Goal: Information Seeking & Learning: Check status

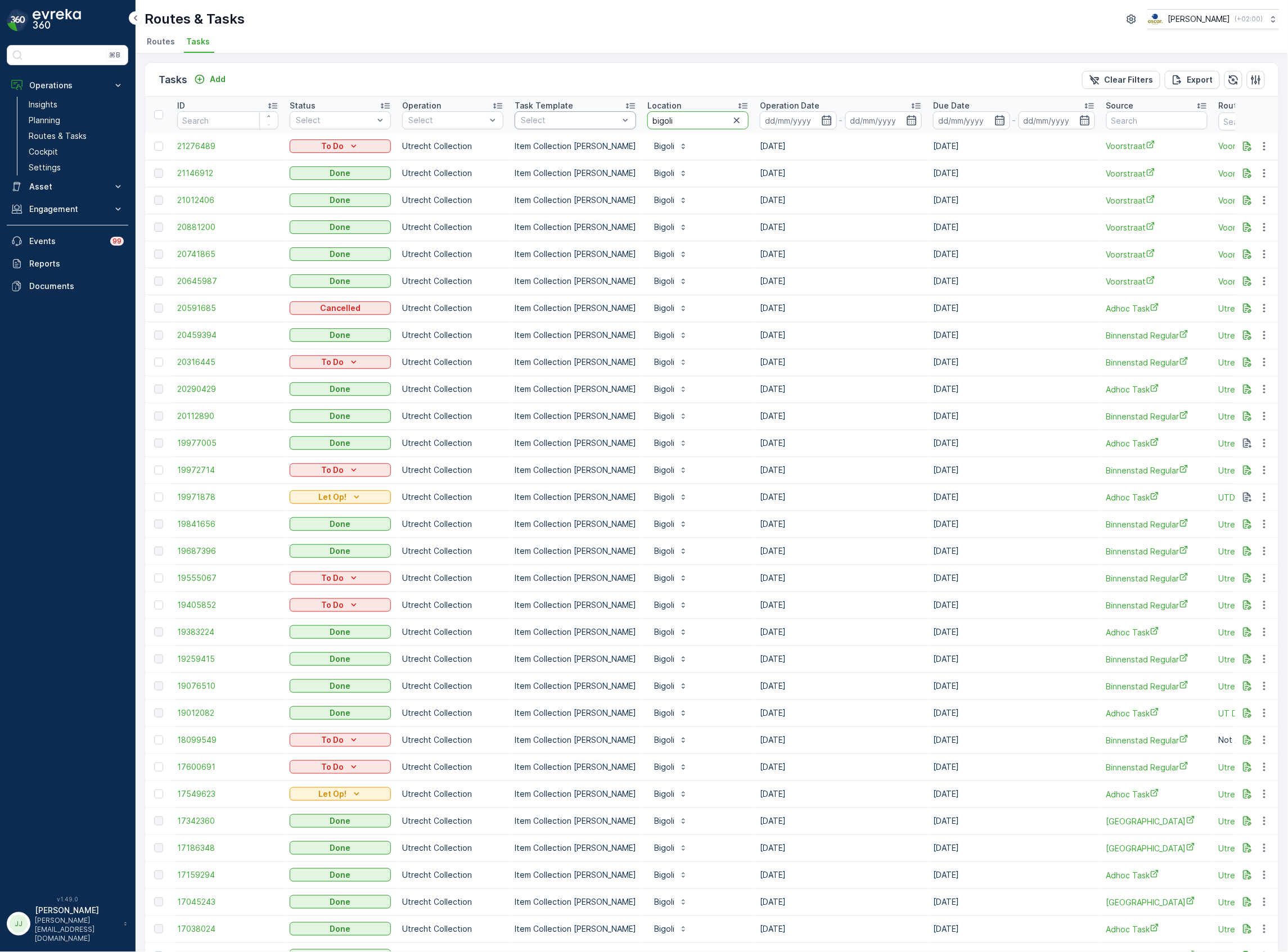
drag, startPoint x: 614, startPoint y: 121, endPoint x: 605, endPoint y: 121, distance: 9.0
click at [604, 121] on tr "ID Status Select Operation Select Task Template Select Location bigoli Operatio…" at bounding box center [1013, 114] width 1735 height 36
type input "hilton"
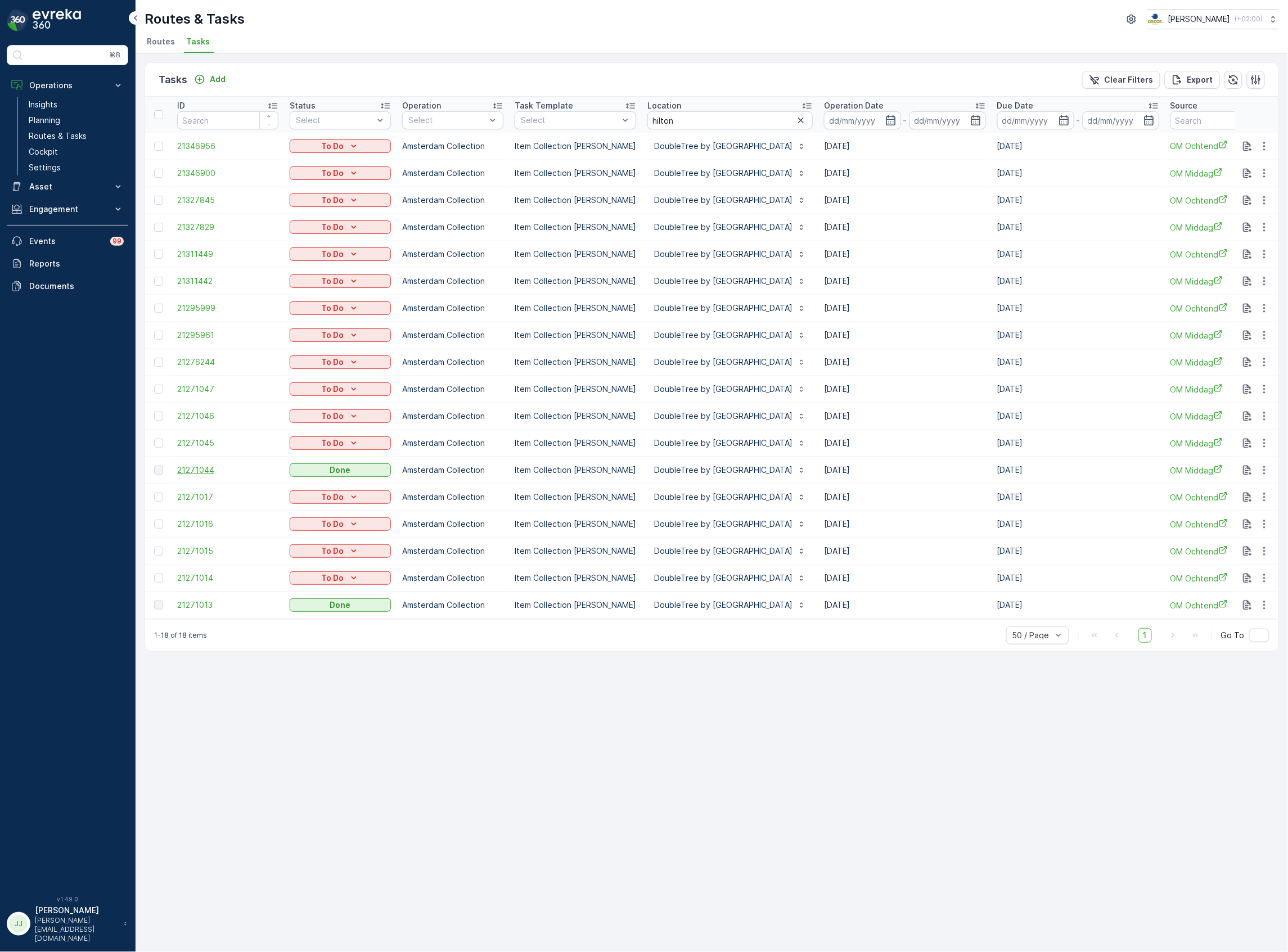
click at [206, 469] on span "21271044" at bounding box center [228, 470] width 101 height 11
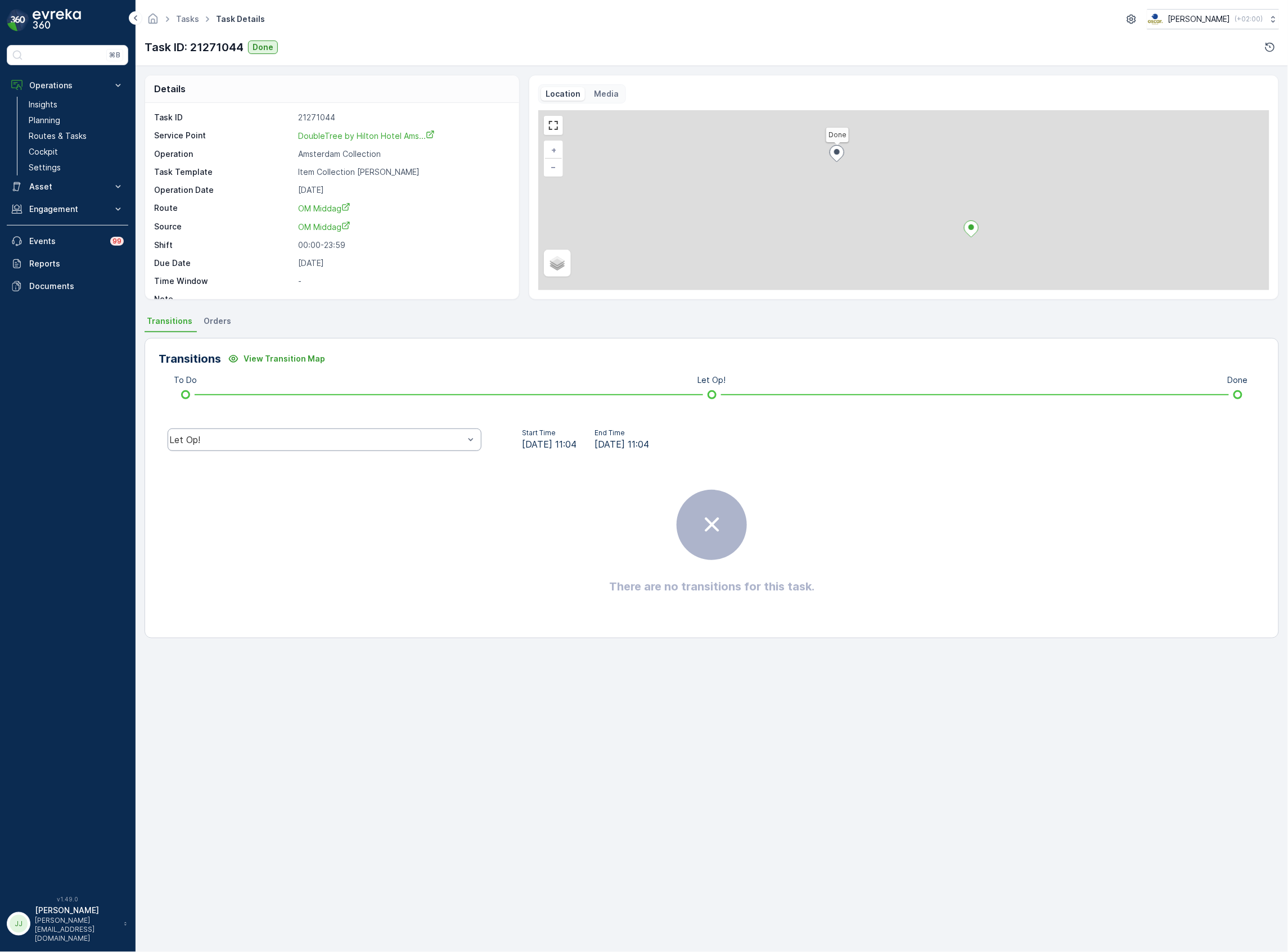
click at [310, 436] on div "Let Op!" at bounding box center [317, 439] width 295 height 10
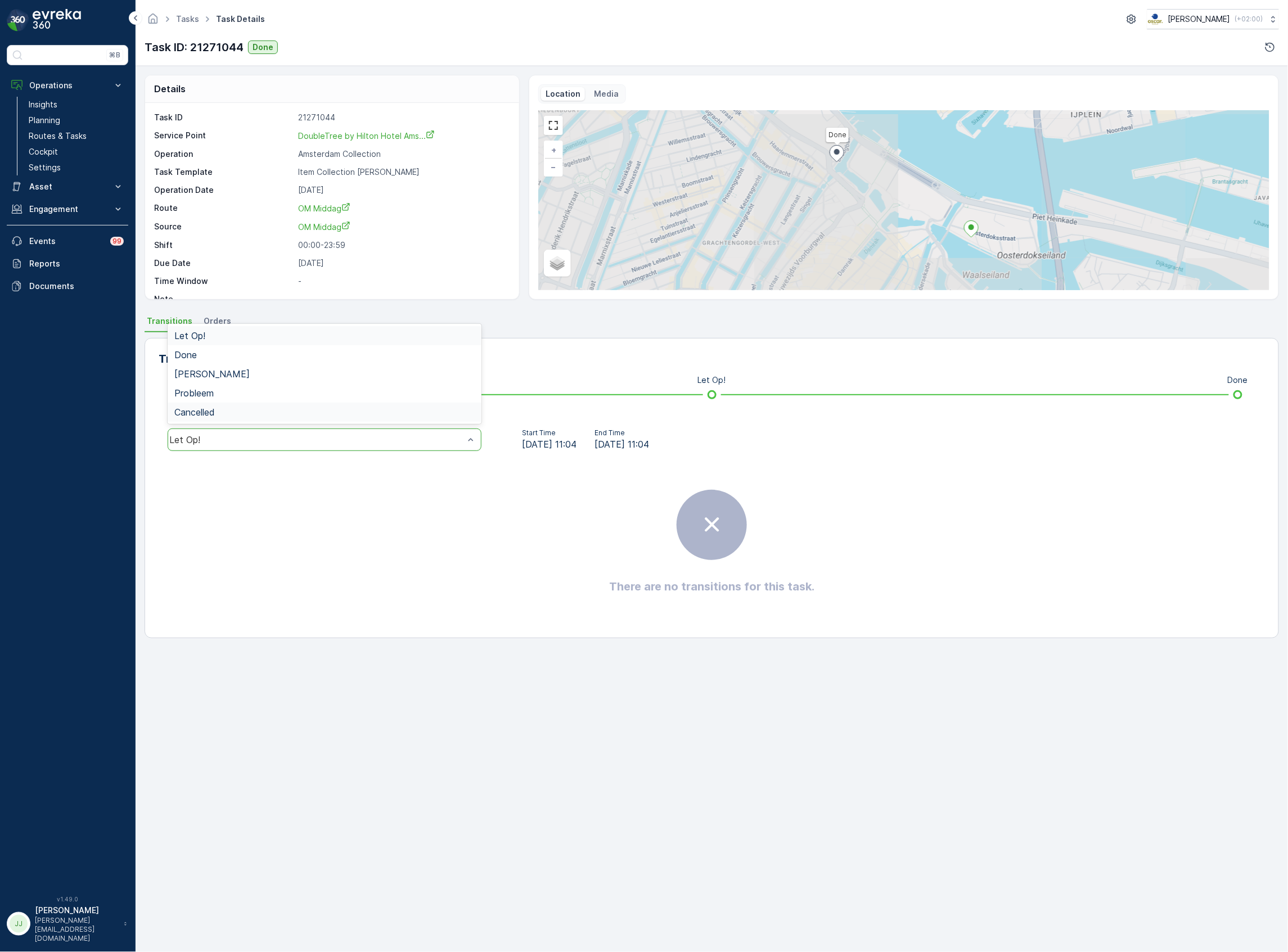
drag, startPoint x: 259, startPoint y: 446, endPoint x: 235, endPoint y: 444, distance: 24.1
click at [259, 446] on div "Let Op!" at bounding box center [325, 439] width 314 height 23
click at [235, 444] on div "Let Op!" at bounding box center [317, 439] width 295 height 10
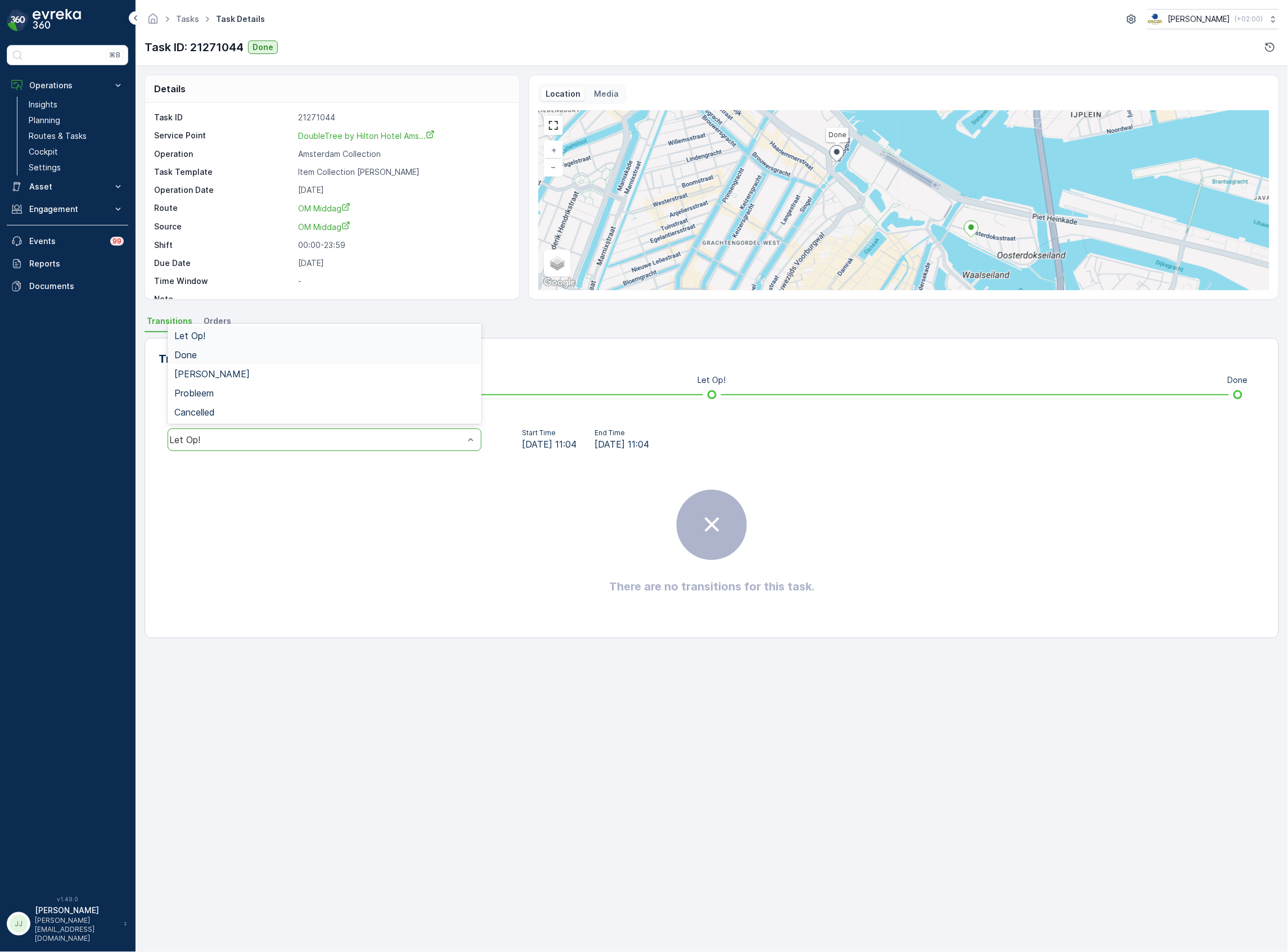
click at [204, 358] on div "Done" at bounding box center [324, 355] width 300 height 10
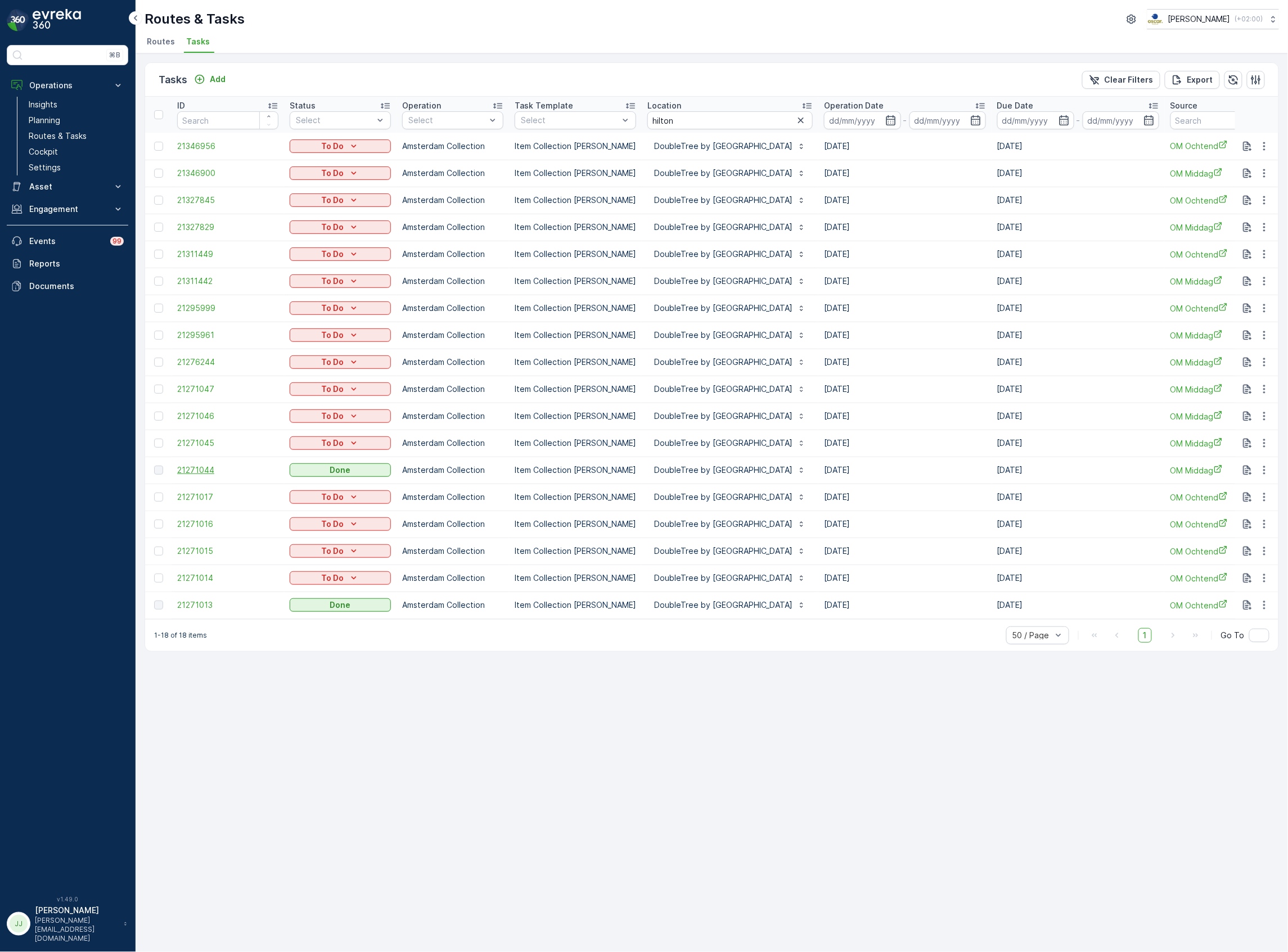
click at [205, 468] on span "21271044" at bounding box center [228, 470] width 101 height 11
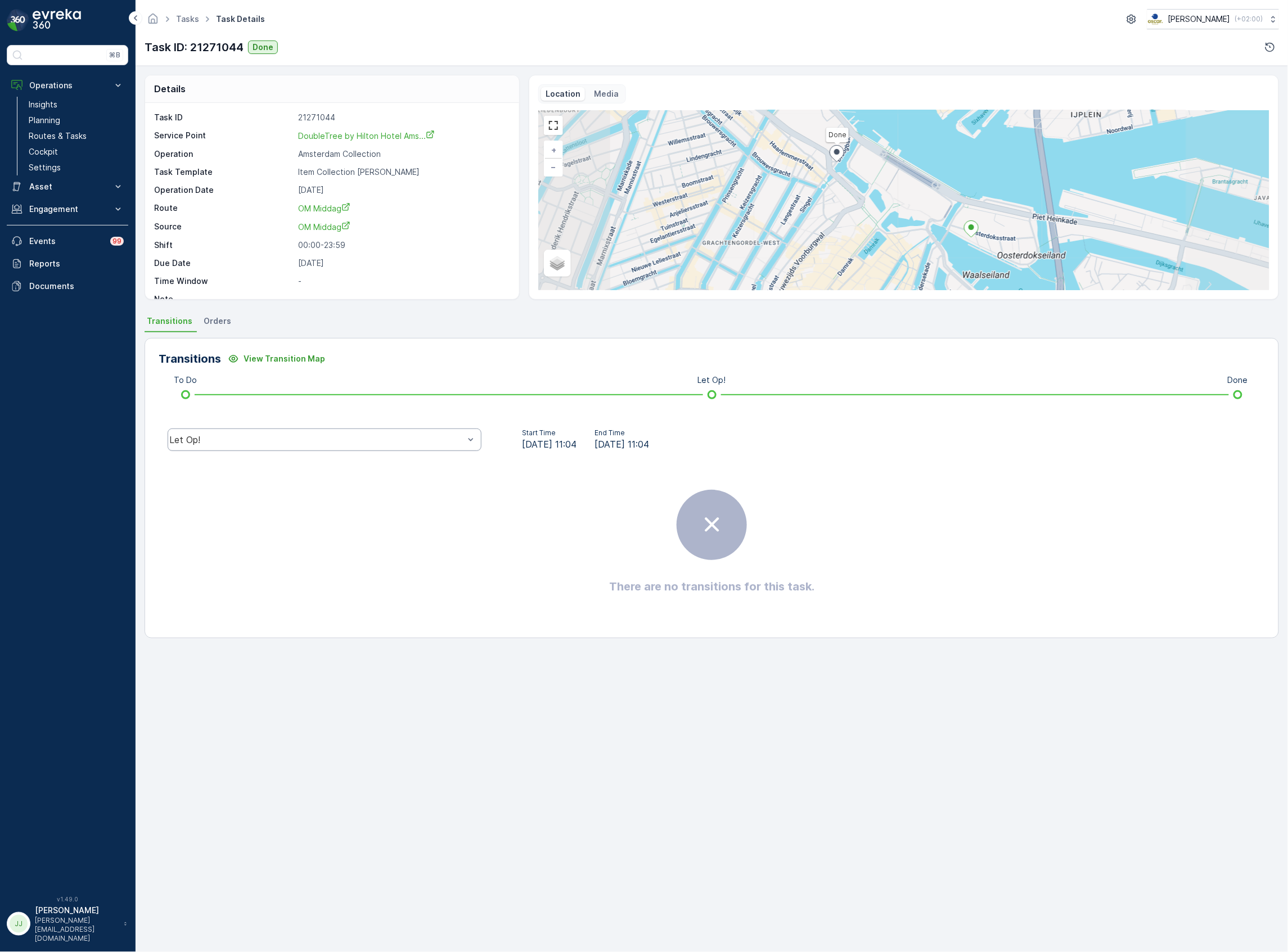
click at [439, 435] on div "Let Op!" at bounding box center [317, 439] width 295 height 10
click at [230, 348] on div "Done" at bounding box center [325, 355] width 314 height 19
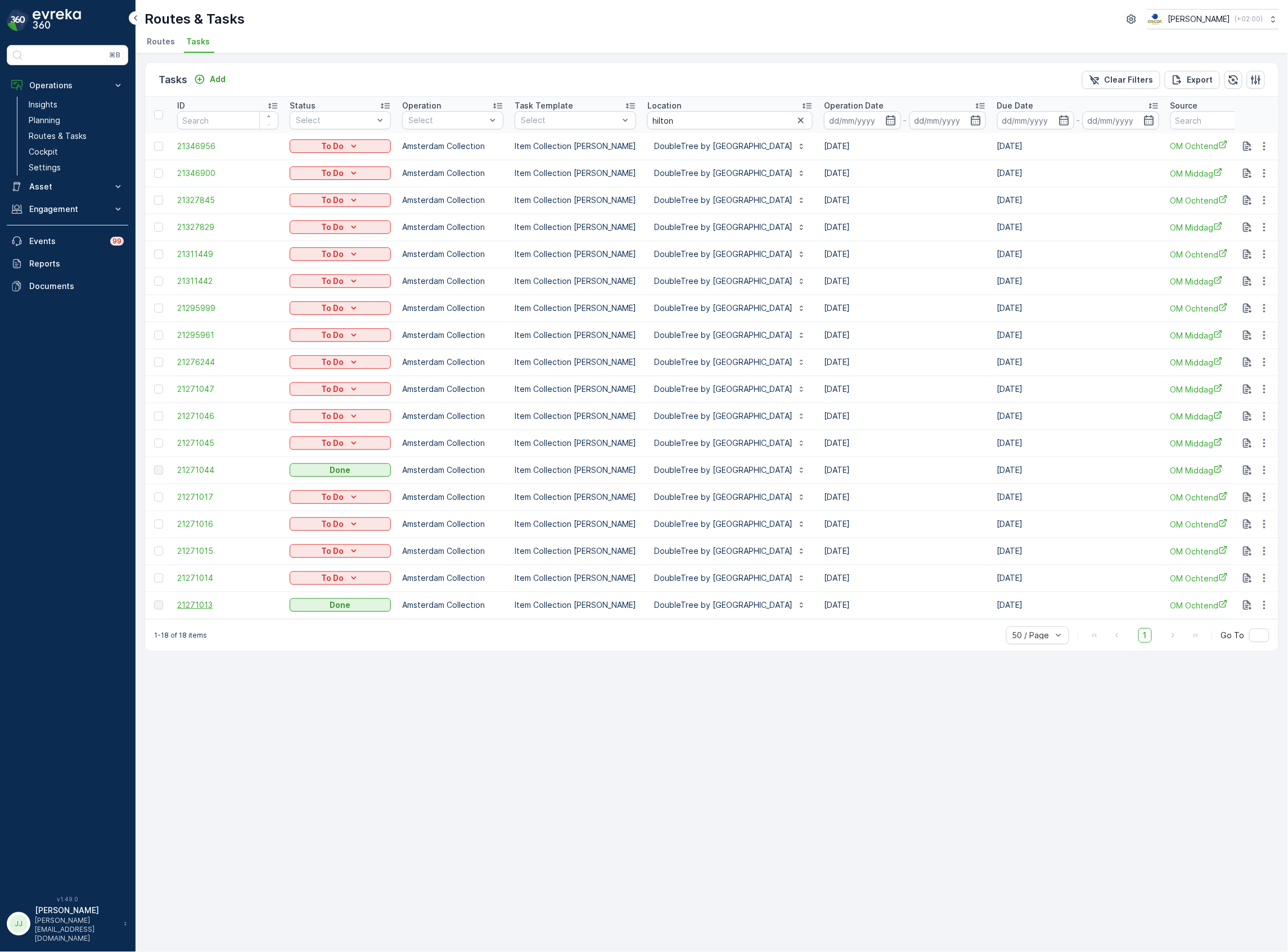
click at [222, 605] on span "21271013" at bounding box center [228, 605] width 101 height 11
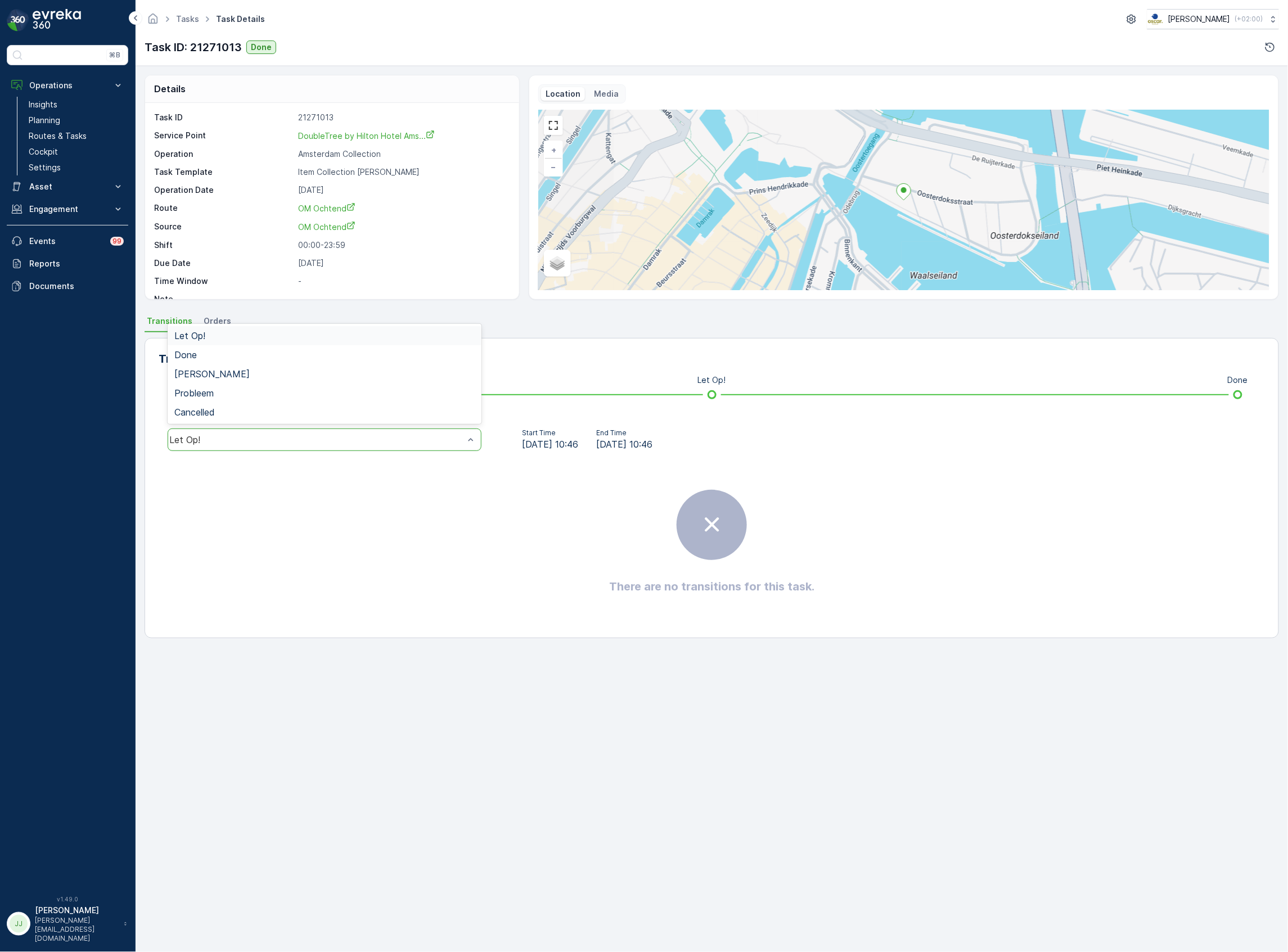
click at [293, 441] on div "Let Op!" at bounding box center [317, 439] width 295 height 10
click at [245, 360] on div "Done" at bounding box center [324, 355] width 300 height 10
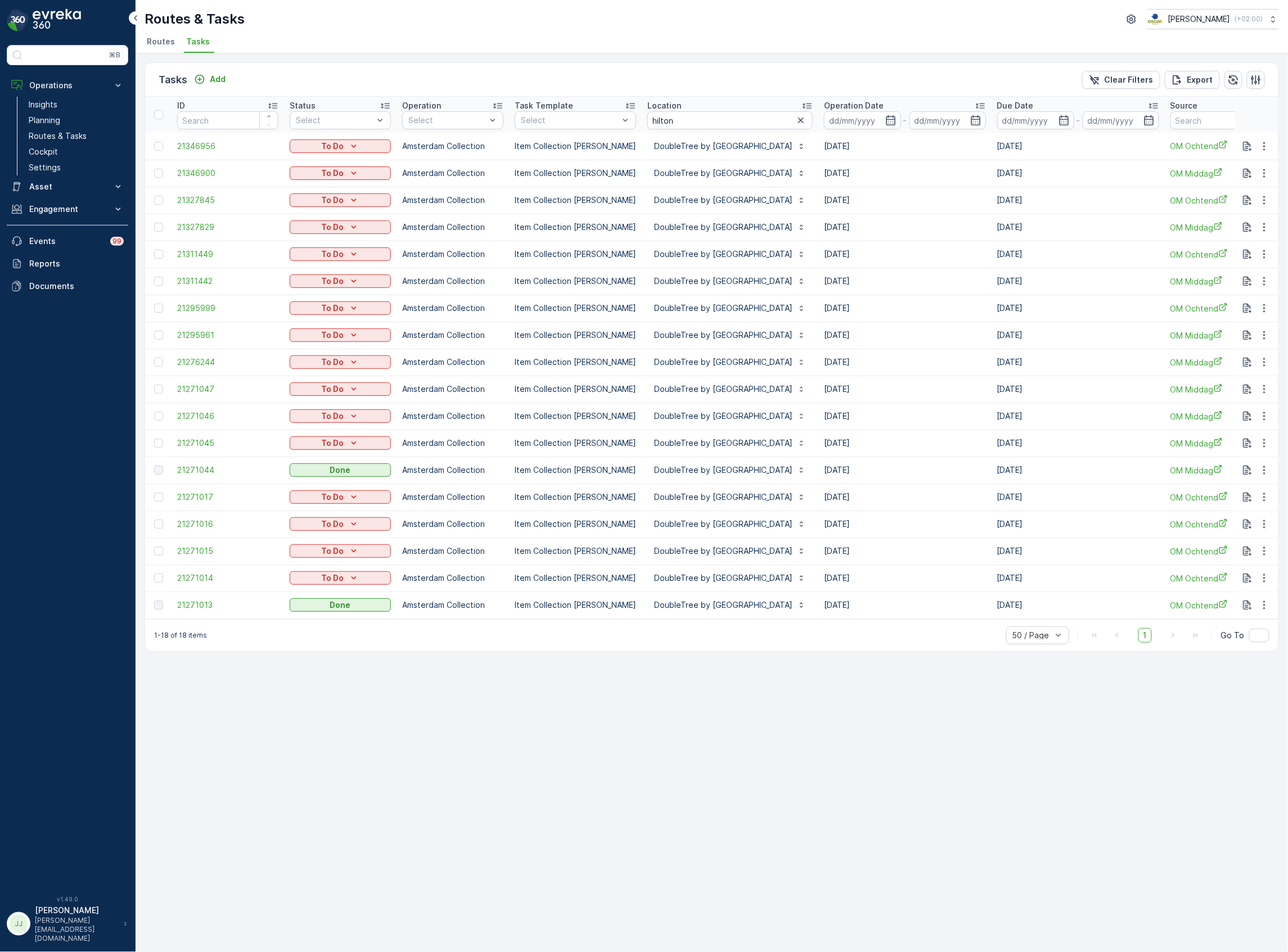
click at [807, 115] on icon "button" at bounding box center [801, 121] width 11 height 11
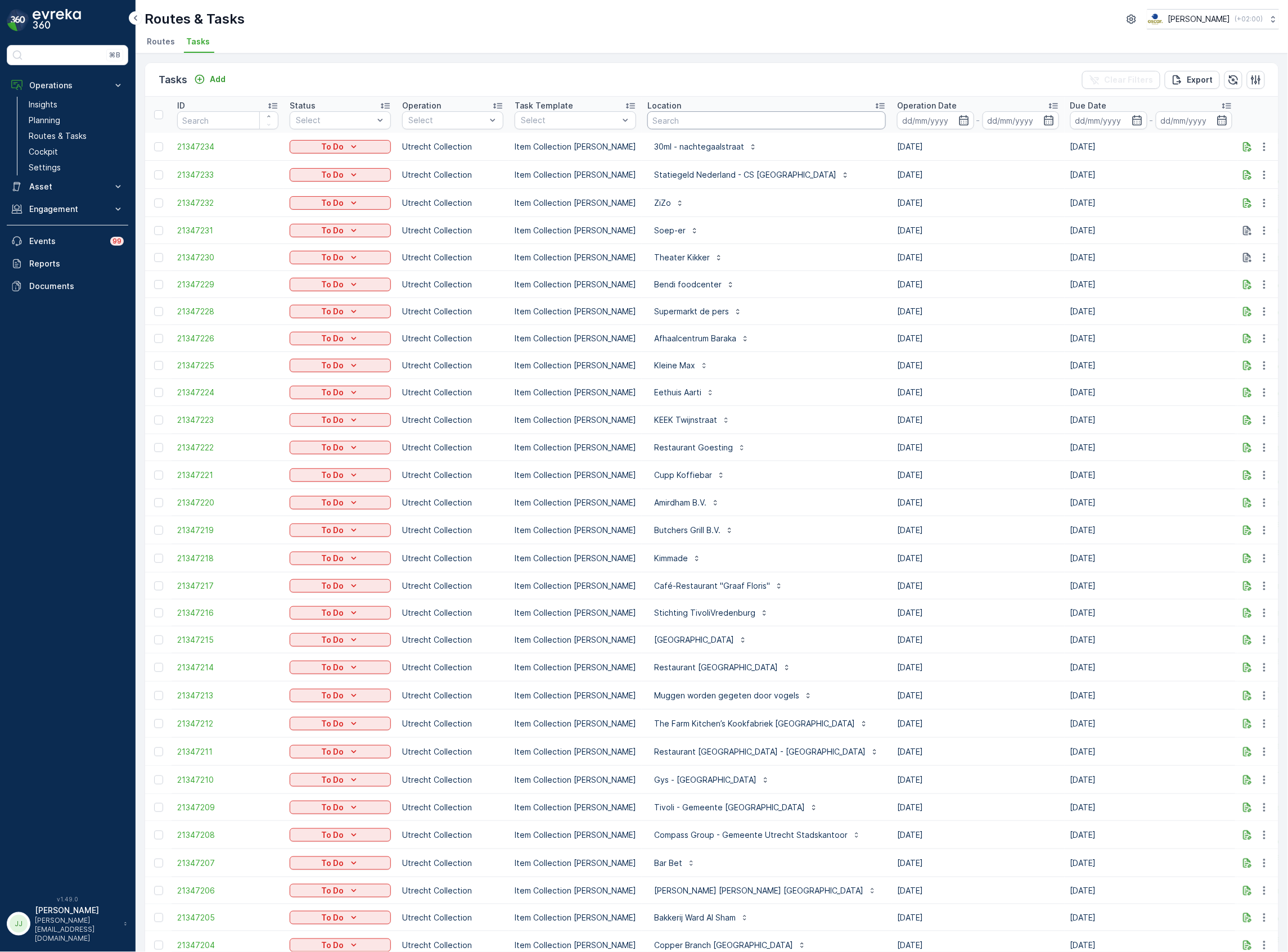
click at [705, 116] on input "text" at bounding box center [766, 120] width 239 height 18
type input "statiegeld"
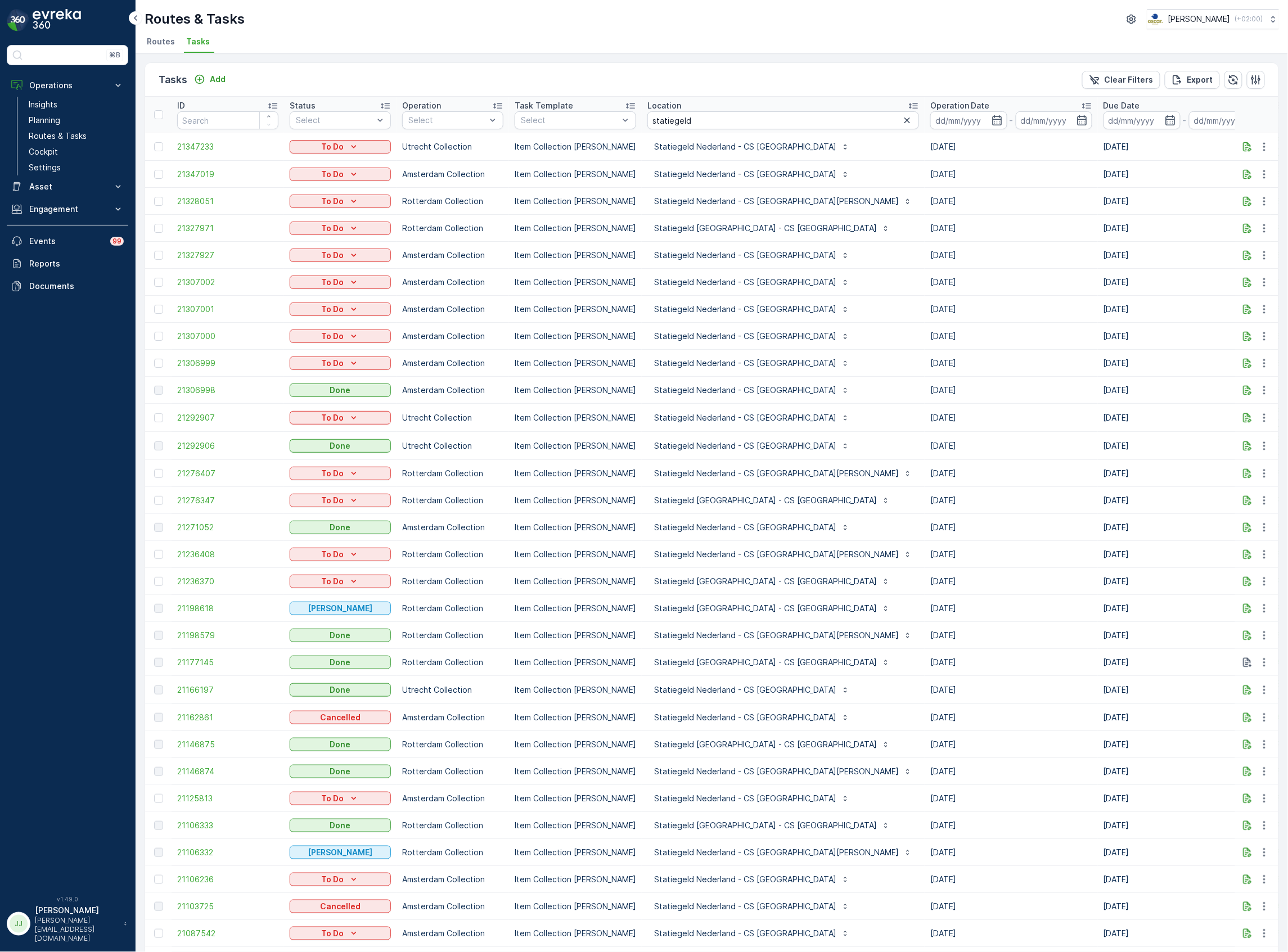
click at [1081, 103] on icon at bounding box center [1087, 106] width 11 height 11
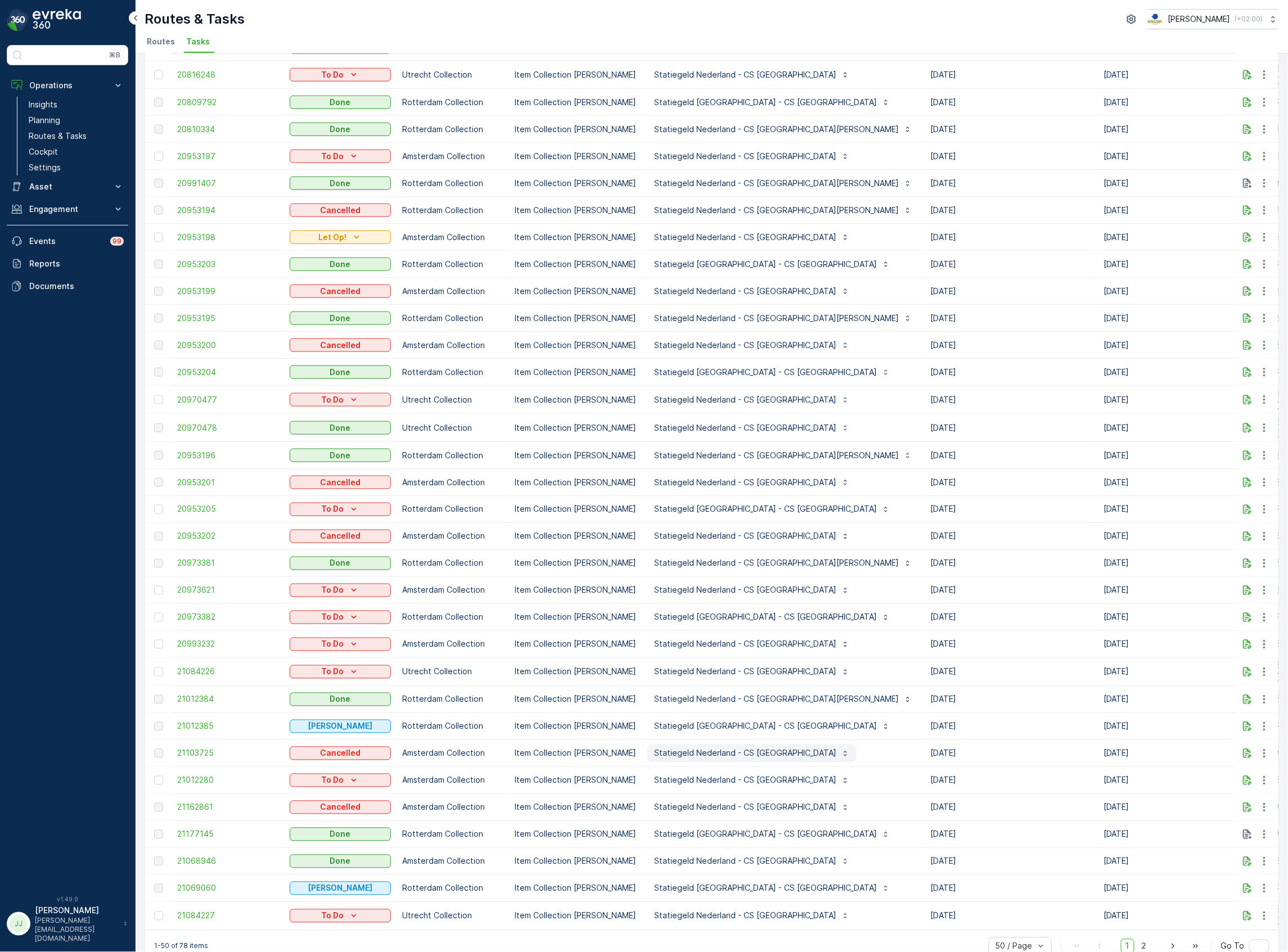
scroll to position [579, 0]
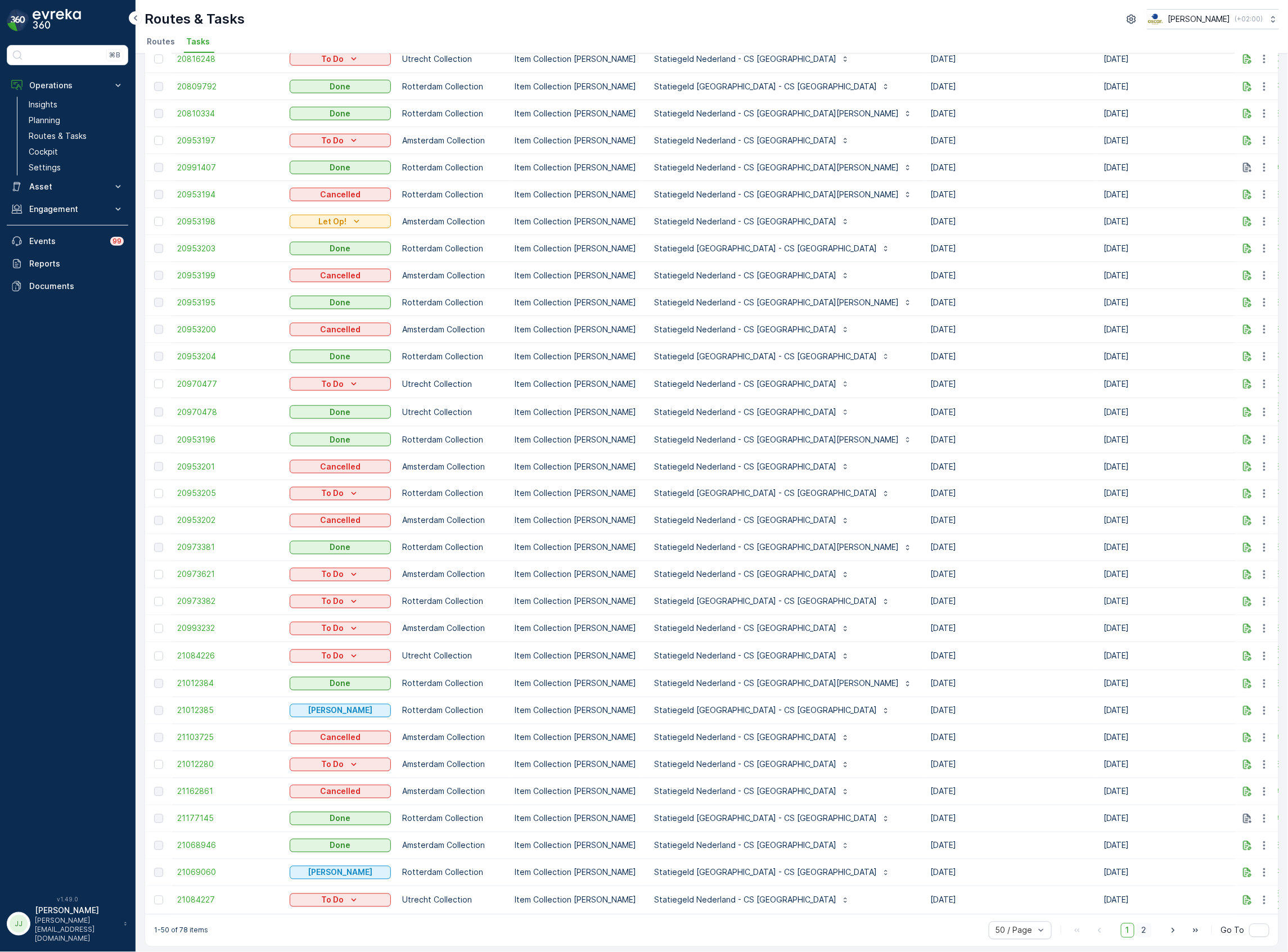
click at [1146, 927] on span "2" at bounding box center [1145, 931] width 16 height 15
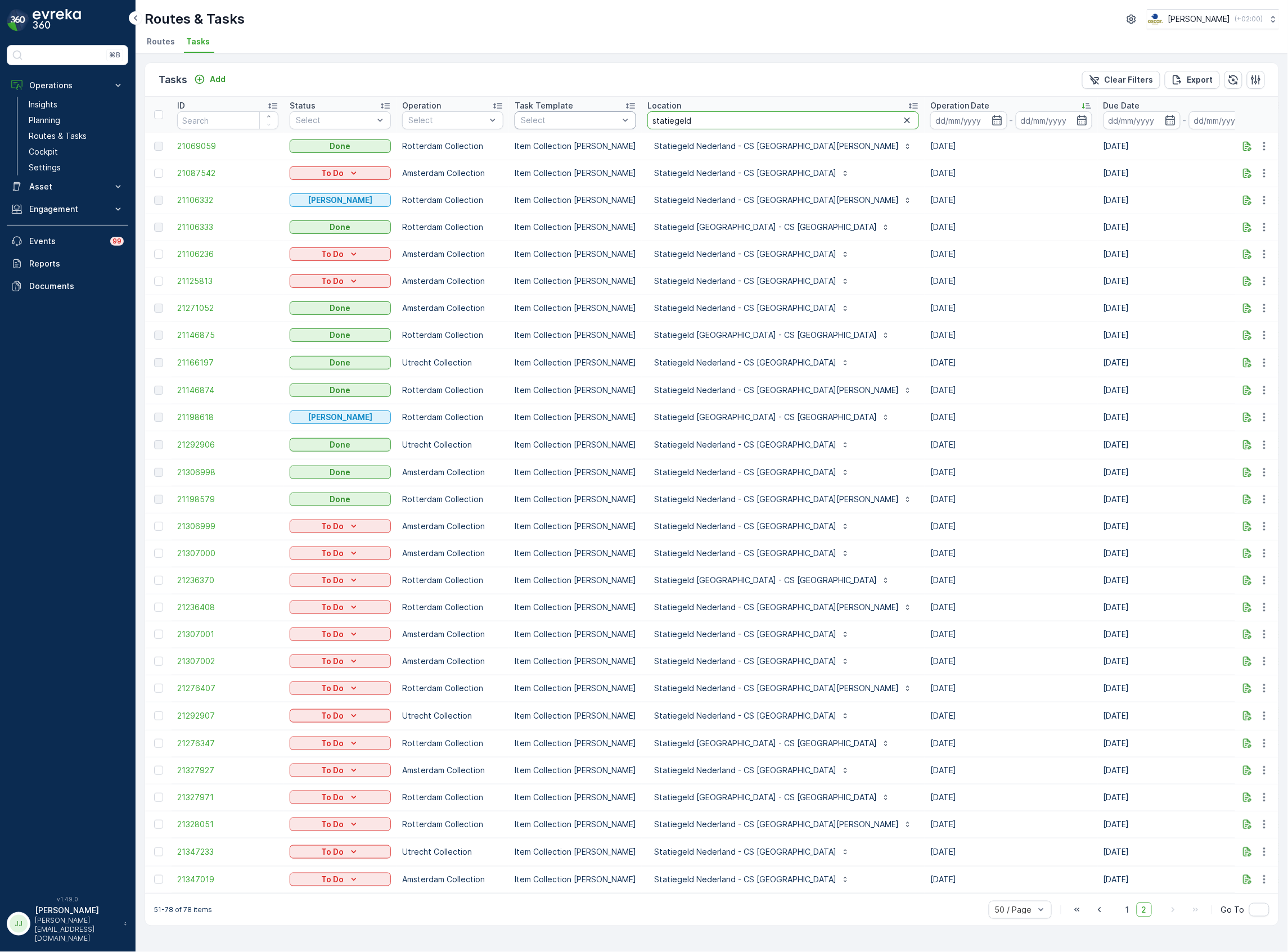
drag, startPoint x: 692, startPoint y: 122, endPoint x: 582, endPoint y: 117, distance: 110.1
click at [582, 117] on tr "ID Status Select Operation Select Task Template Select Location statiegeld Oper…" at bounding box center [1098, 114] width 1906 height 36
type input "uva"
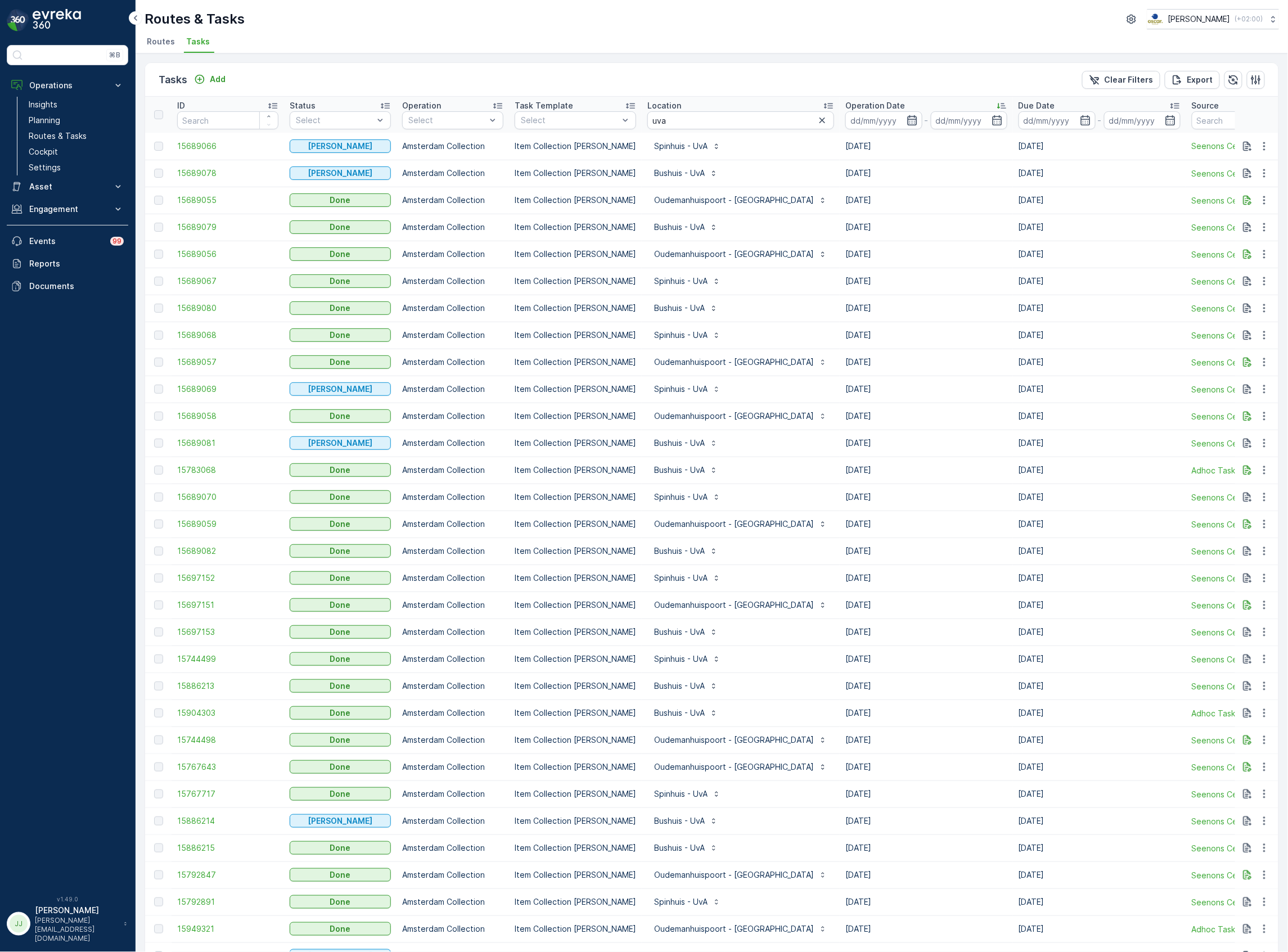
click at [907, 119] on icon "button" at bounding box center [912, 121] width 11 height 11
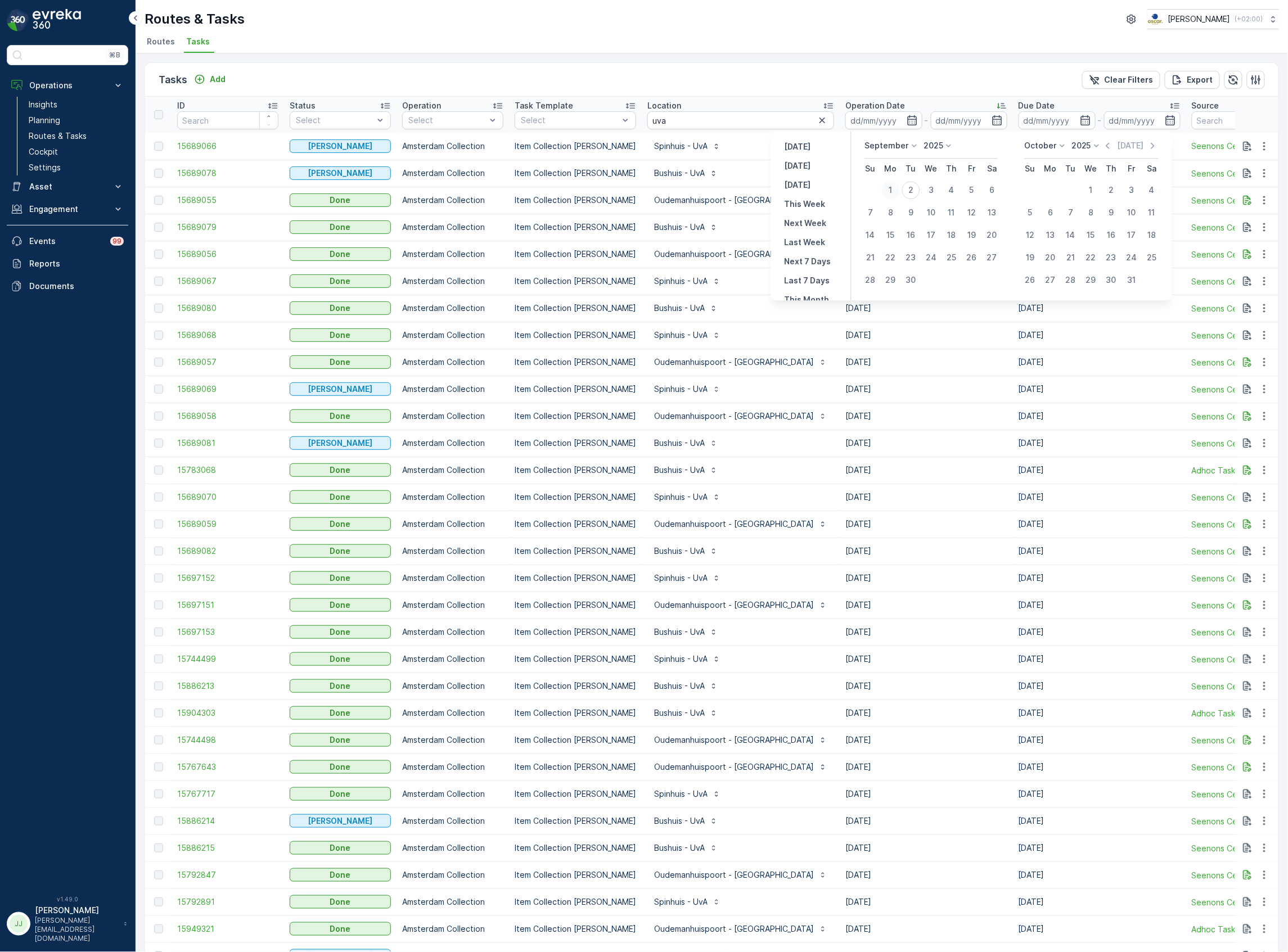
click at [894, 189] on div "1" at bounding box center [891, 190] width 18 height 18
type input "[DATE]"
click at [894, 189] on div "1" at bounding box center [891, 190] width 18 height 18
type input "[DATE]"
click at [894, 189] on div "1" at bounding box center [891, 190] width 18 height 18
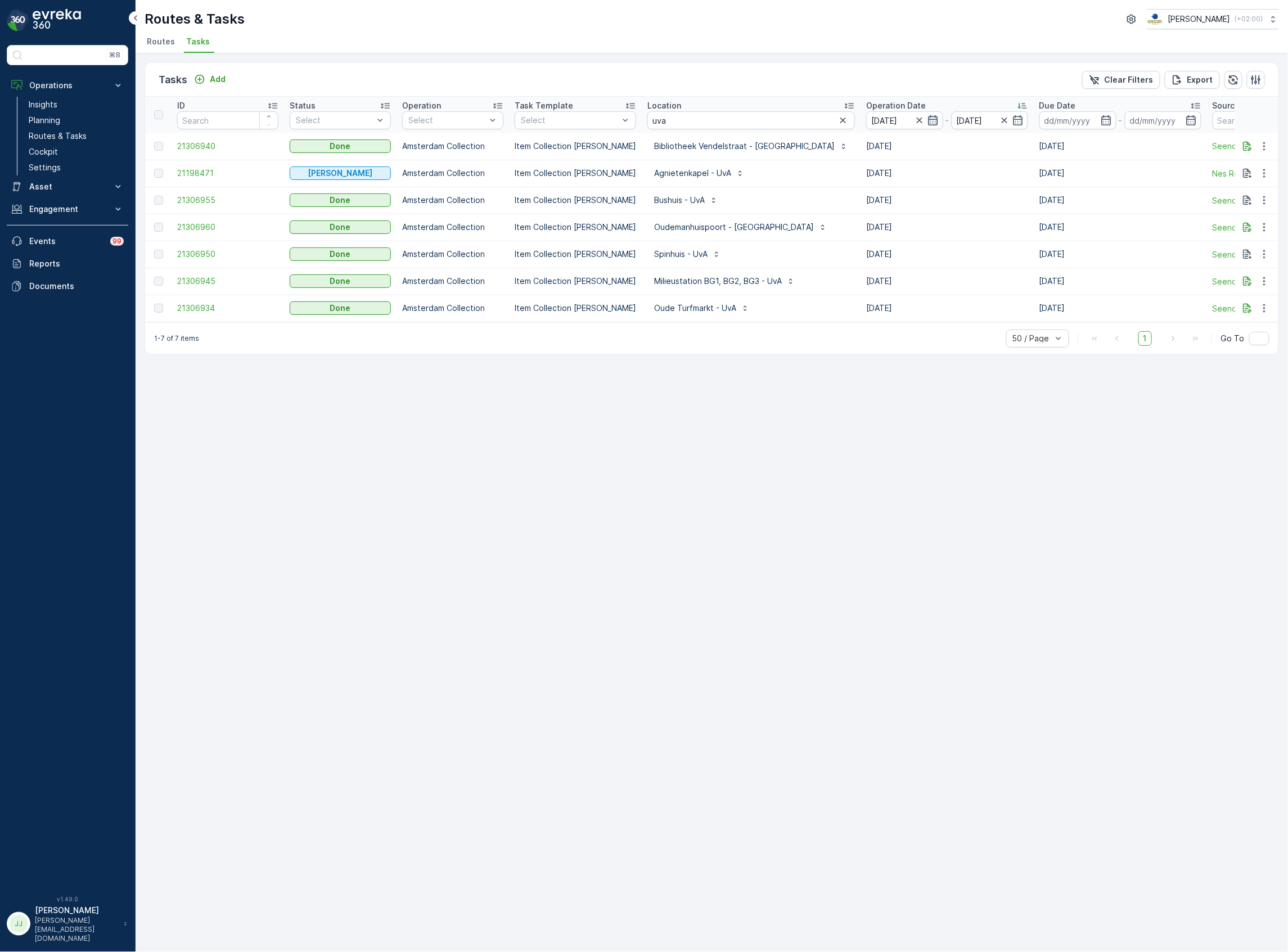
click at [928, 119] on icon "button" at bounding box center [933, 121] width 11 height 11
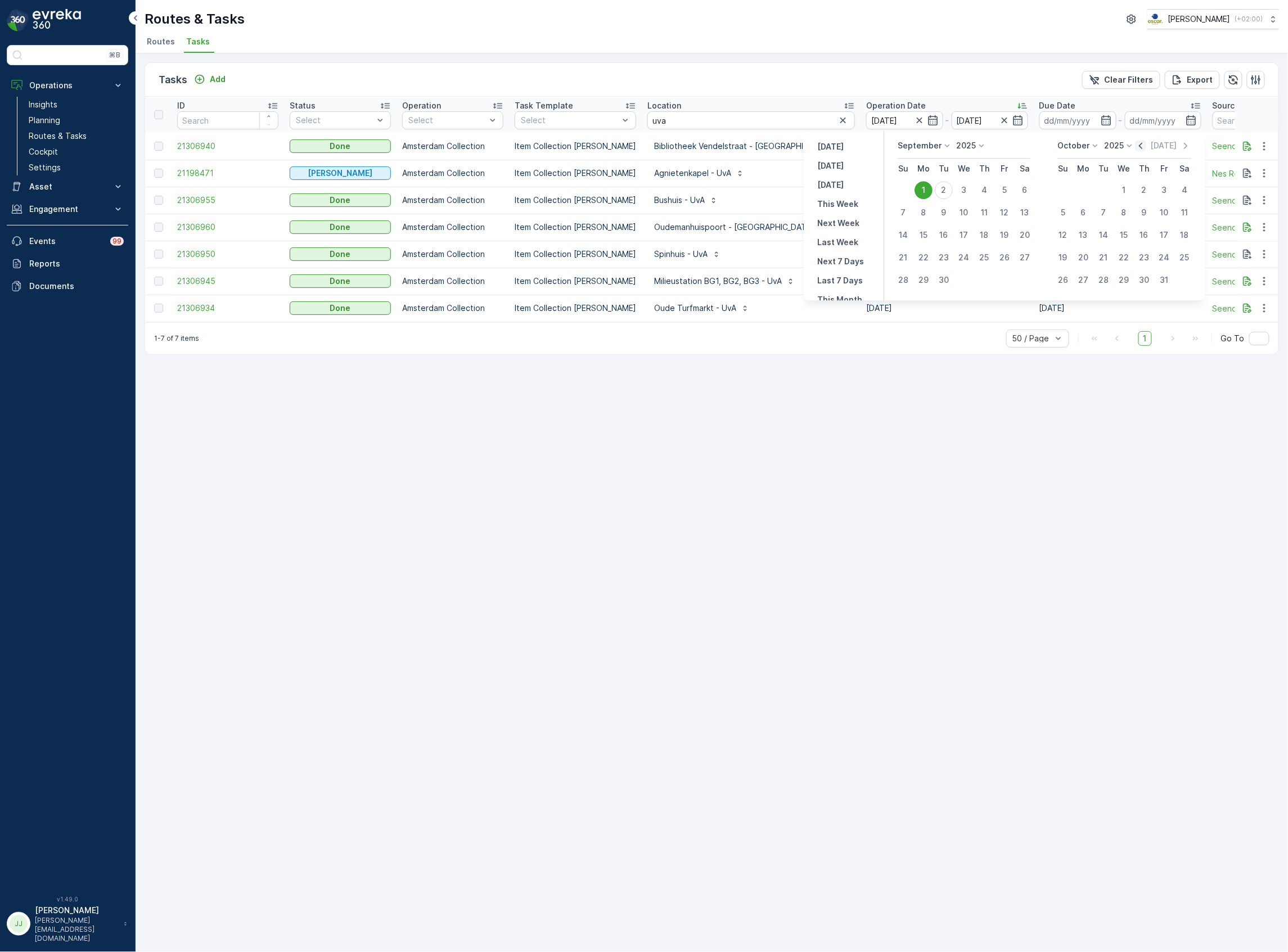
click at [1146, 142] on icon "button" at bounding box center [1141, 145] width 11 height 11
click at [917, 278] on div "25" at bounding box center [923, 280] width 18 height 18
type input "[DATE]"
click at [1028, 277] on div "30" at bounding box center [1024, 280] width 18 height 18
type input "[DATE]"
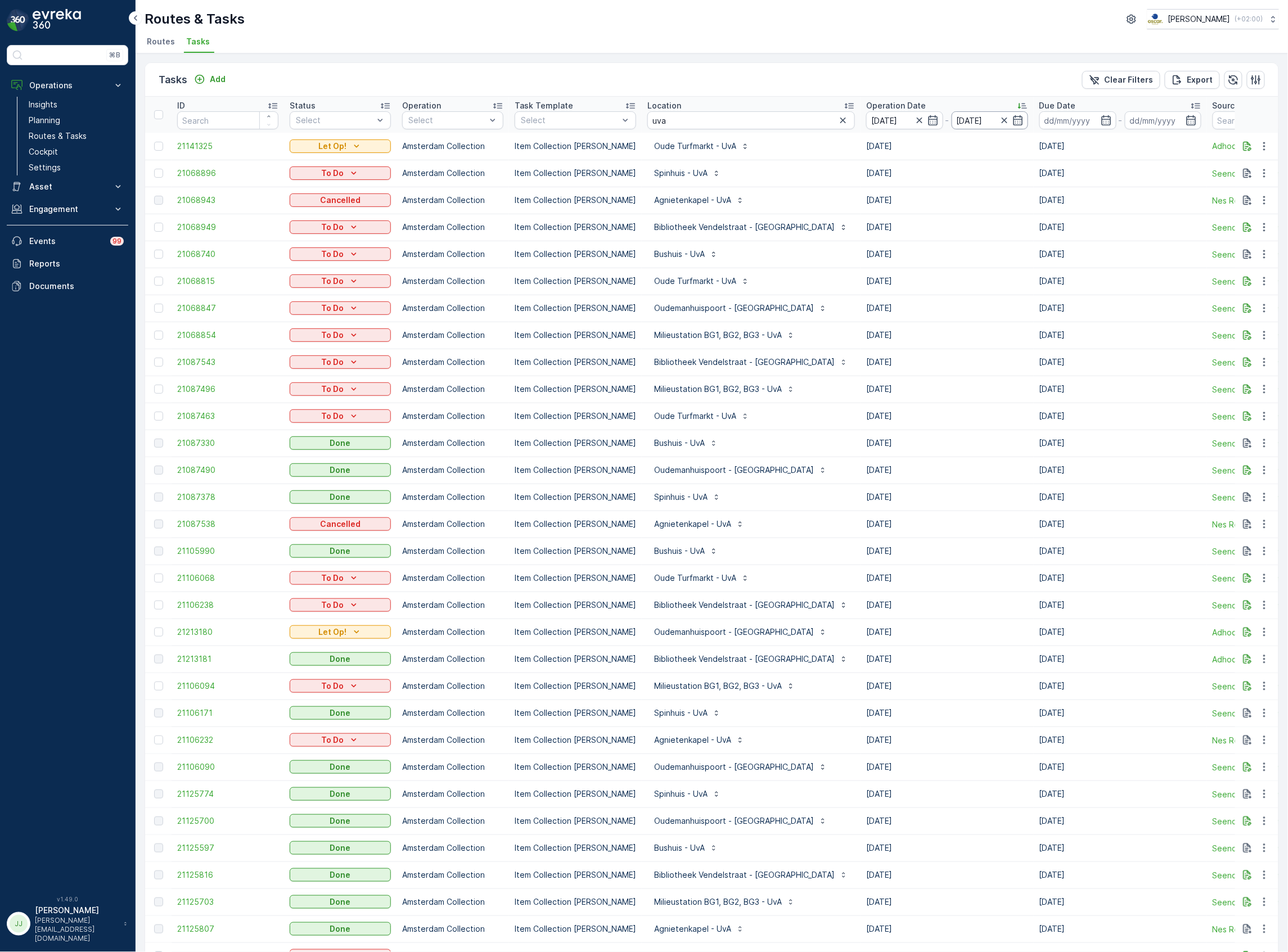
click at [1013, 124] on icon "button" at bounding box center [1018, 121] width 11 height 11
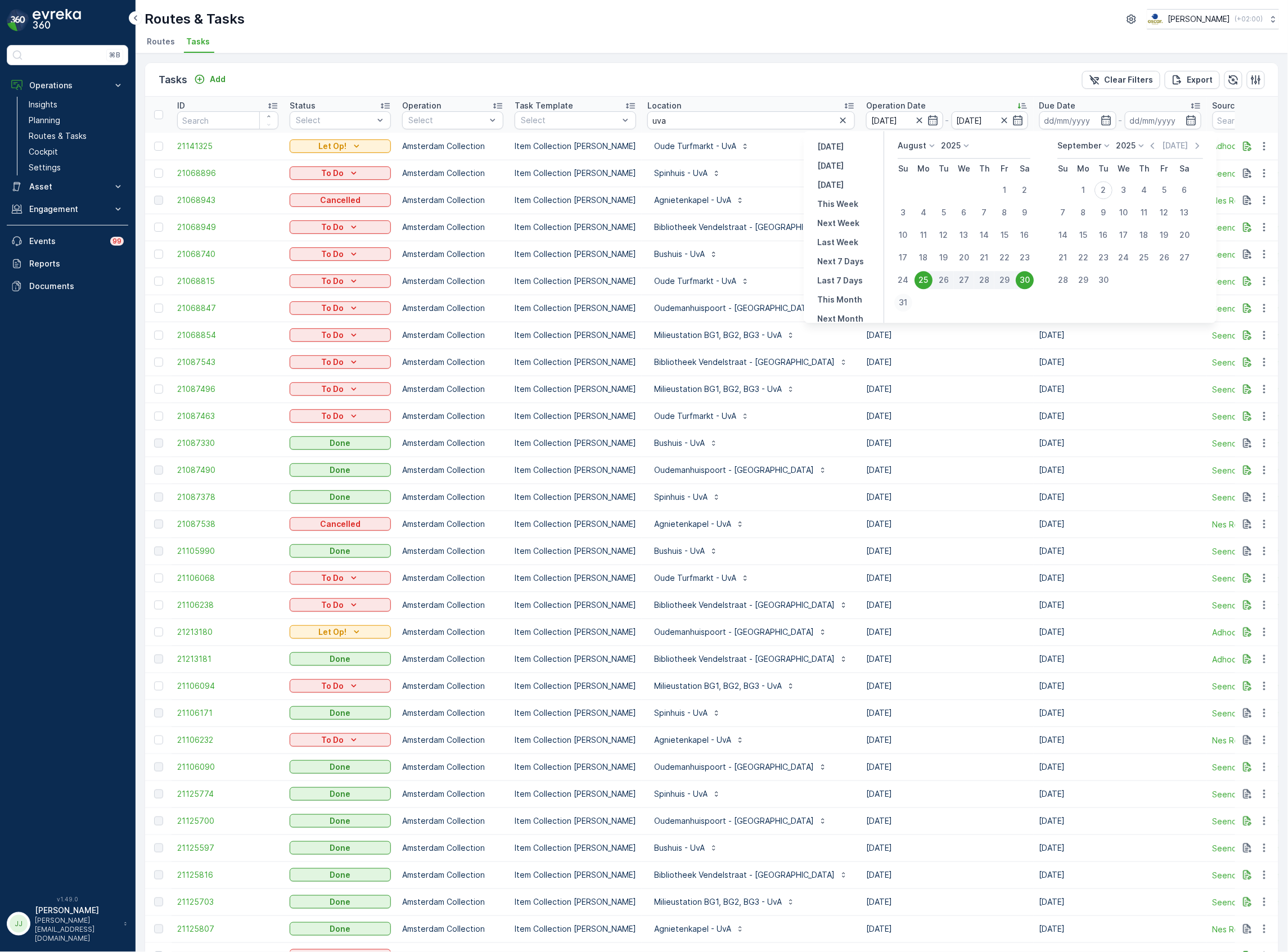
click at [905, 302] on div "31" at bounding box center [903, 303] width 18 height 18
type input "[DATE]"
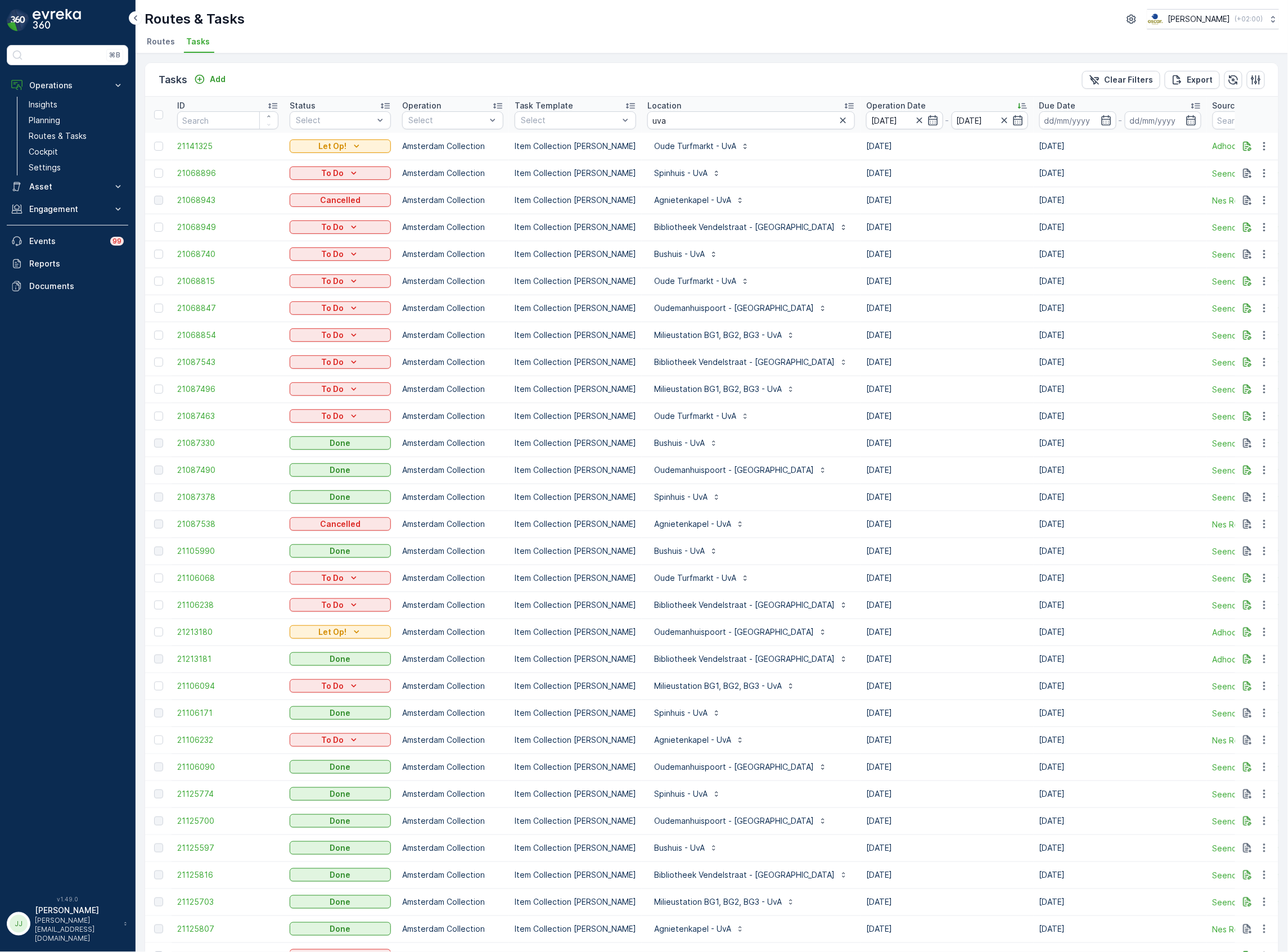
click at [841, 120] on icon "button" at bounding box center [843, 120] width 5 height 5
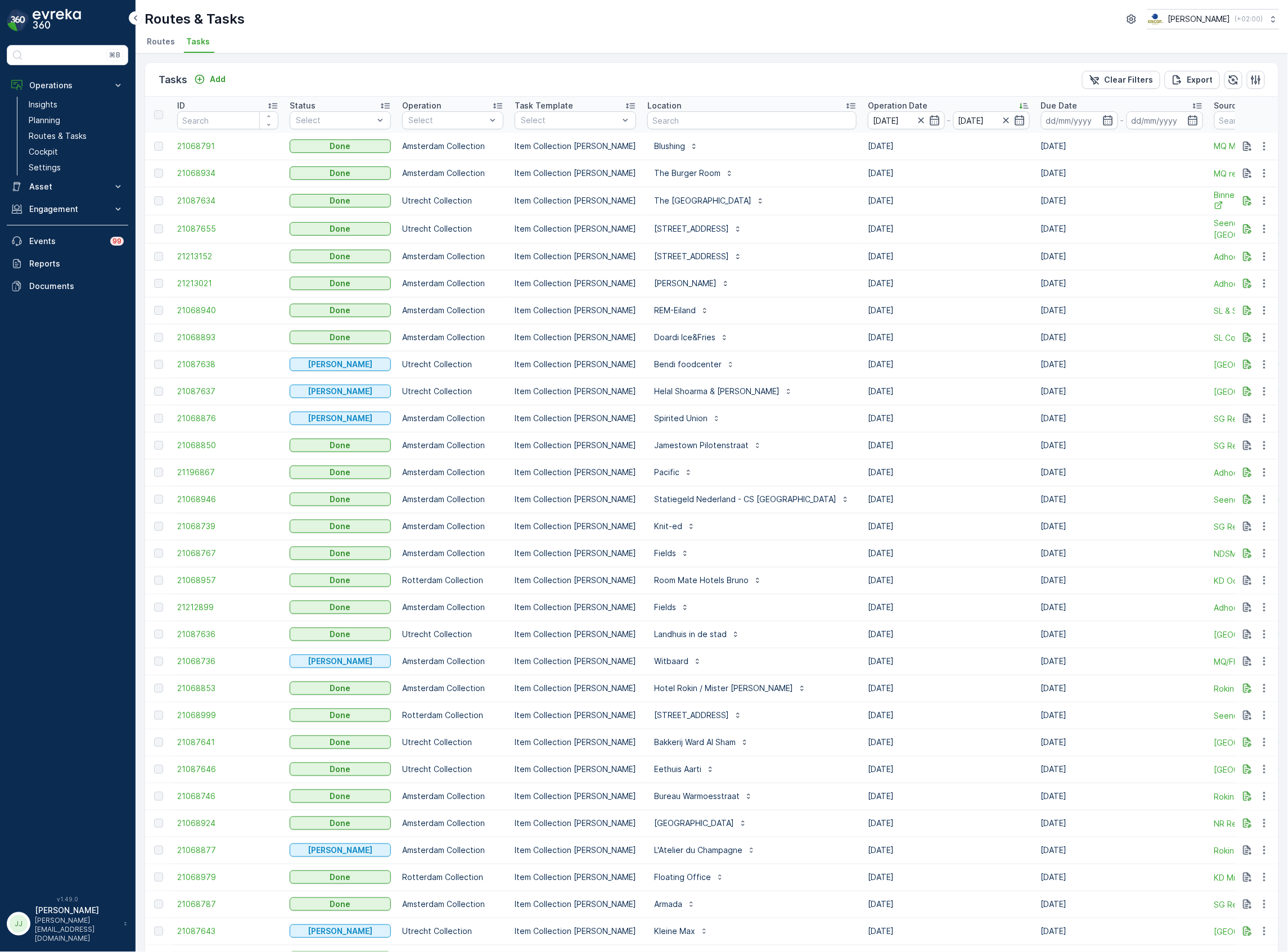
click at [709, 117] on input "text" at bounding box center [751, 120] width 209 height 18
type input "h"
click at [915, 119] on icon "button" at bounding box center [921, 121] width 11 height 11
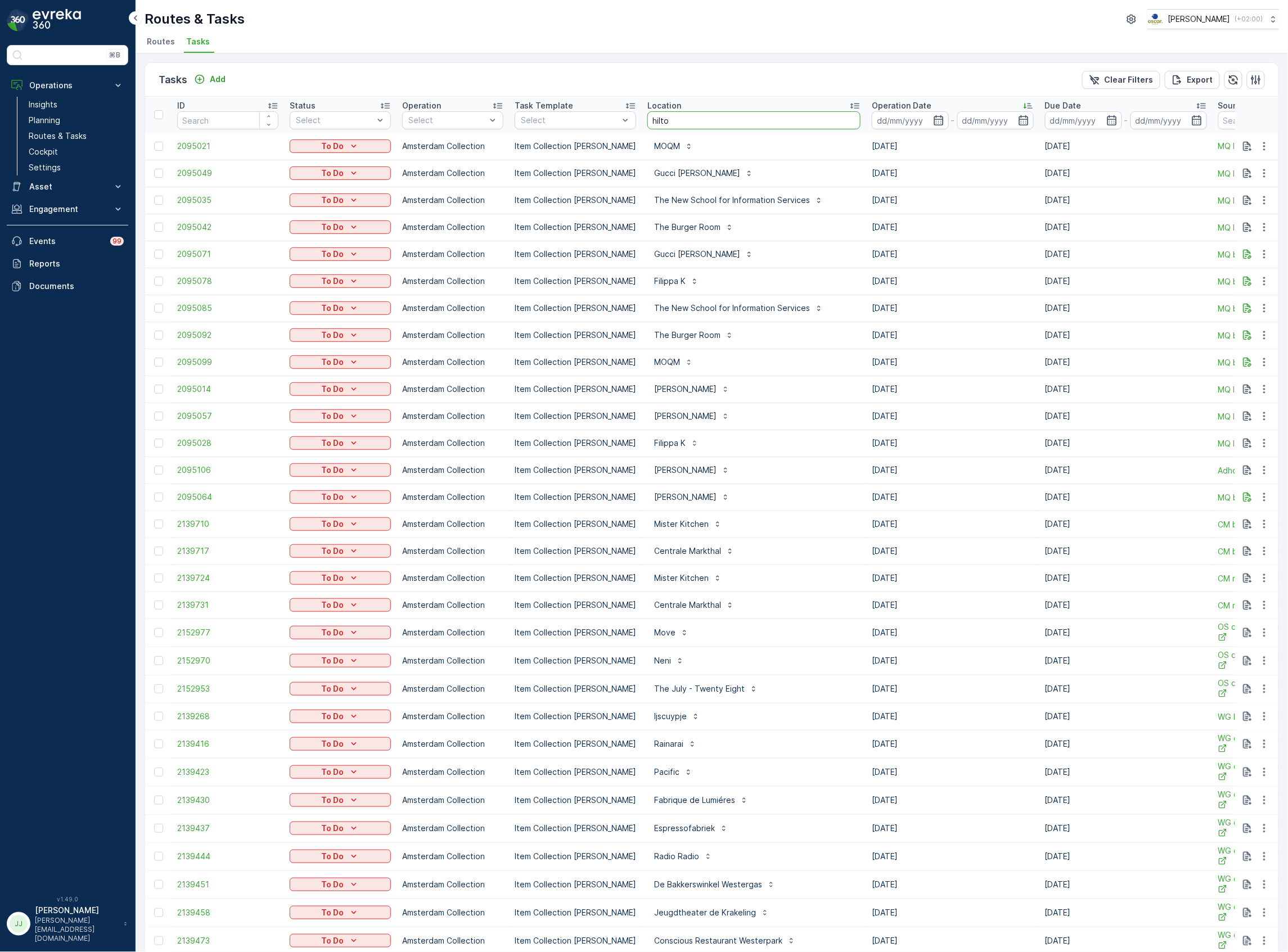
type input "hilton"
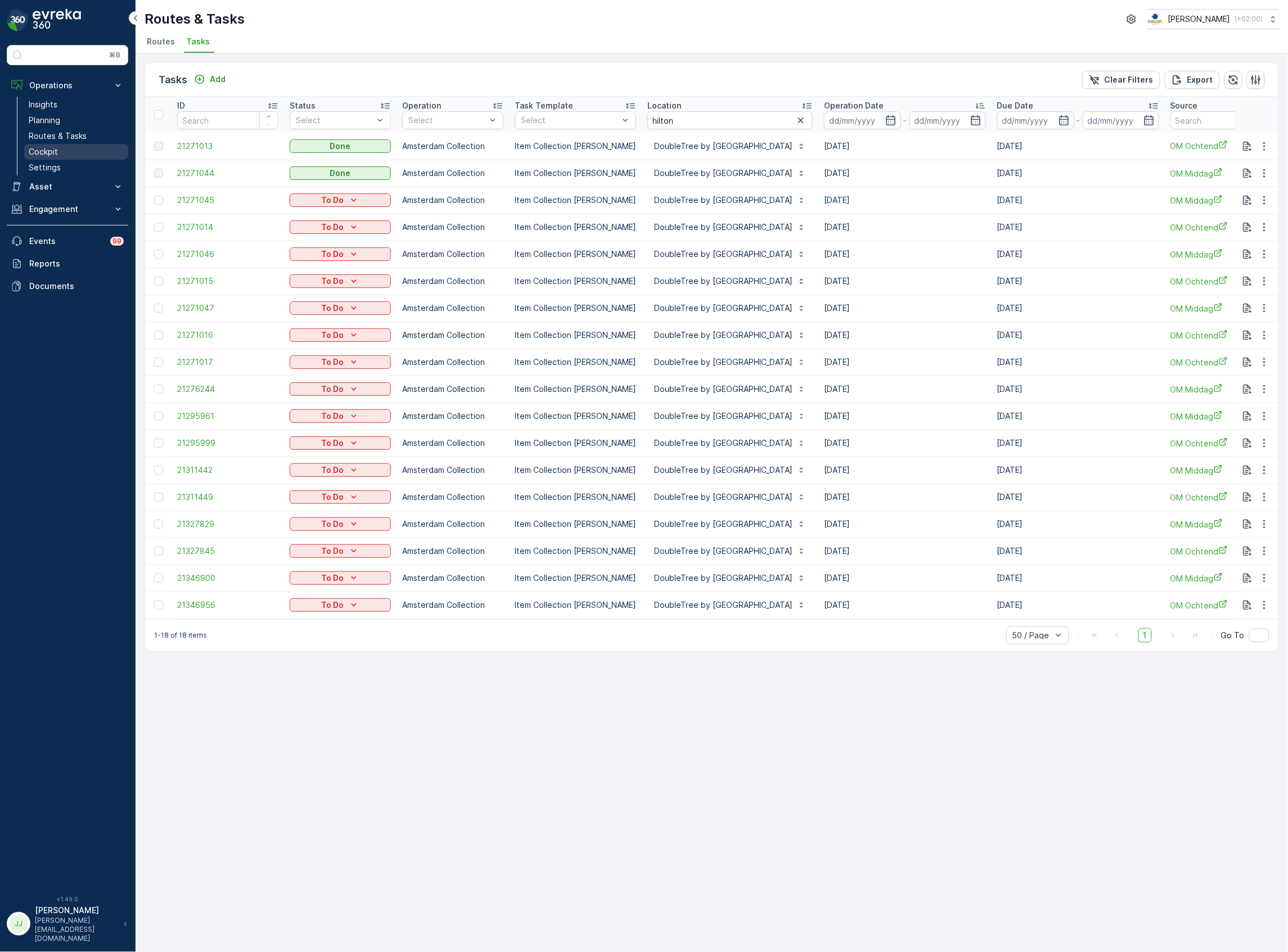
click at [61, 153] on link "Cockpit" at bounding box center [76, 152] width 104 height 16
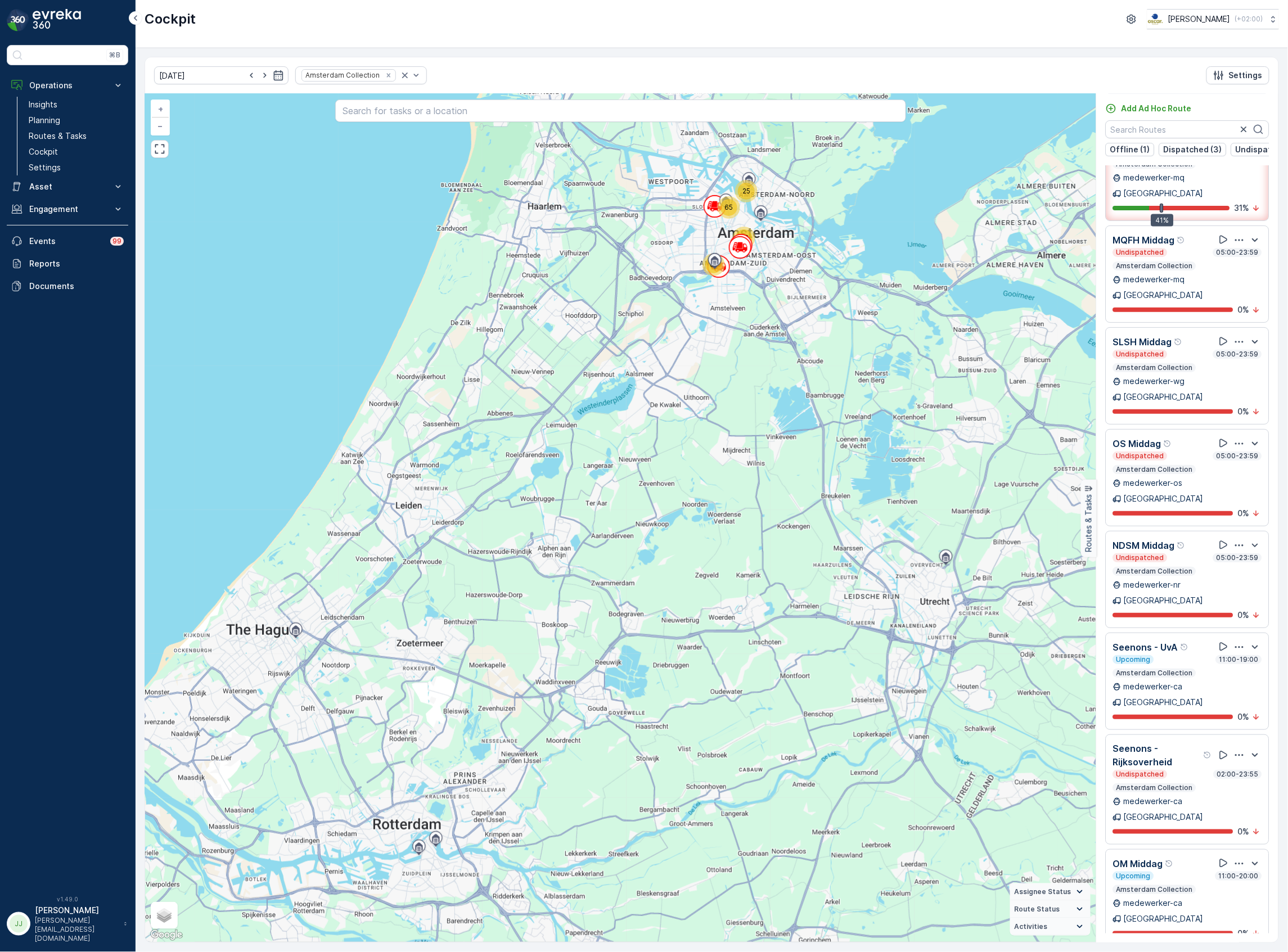
scroll to position [880, 0]
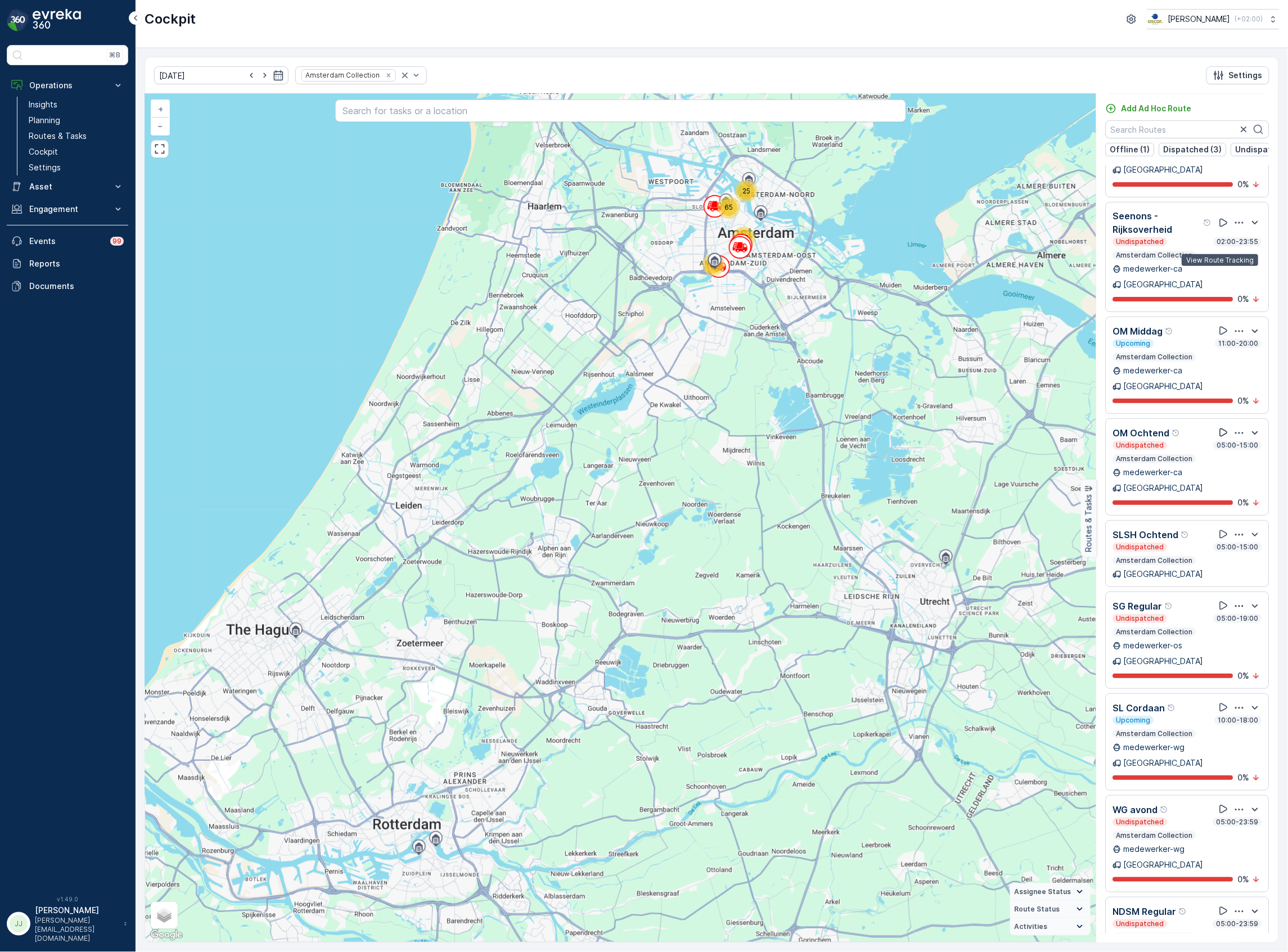
click at [1219, 427] on icon at bounding box center [1224, 432] width 11 height 11
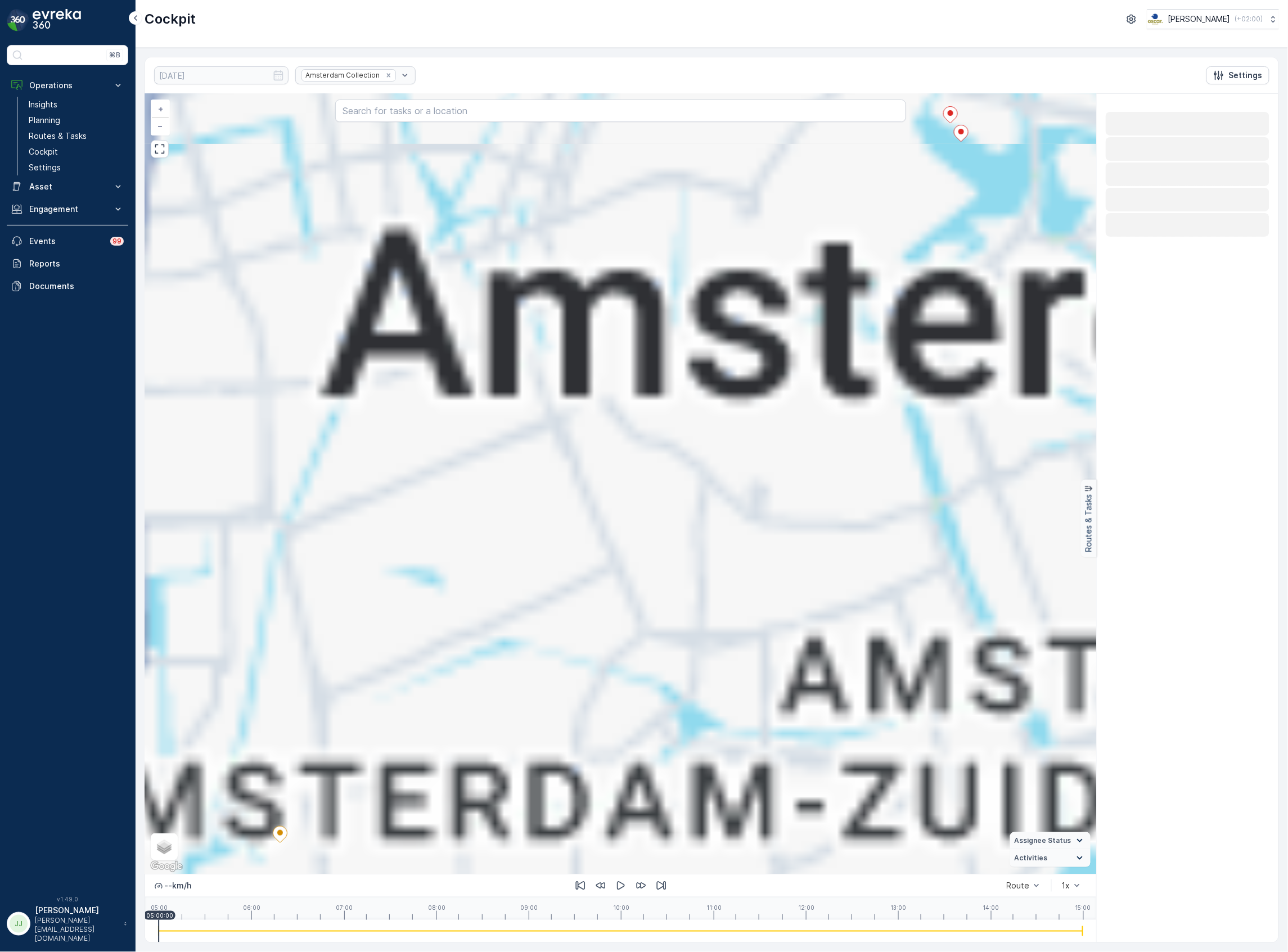
scroll to position [0, 0]
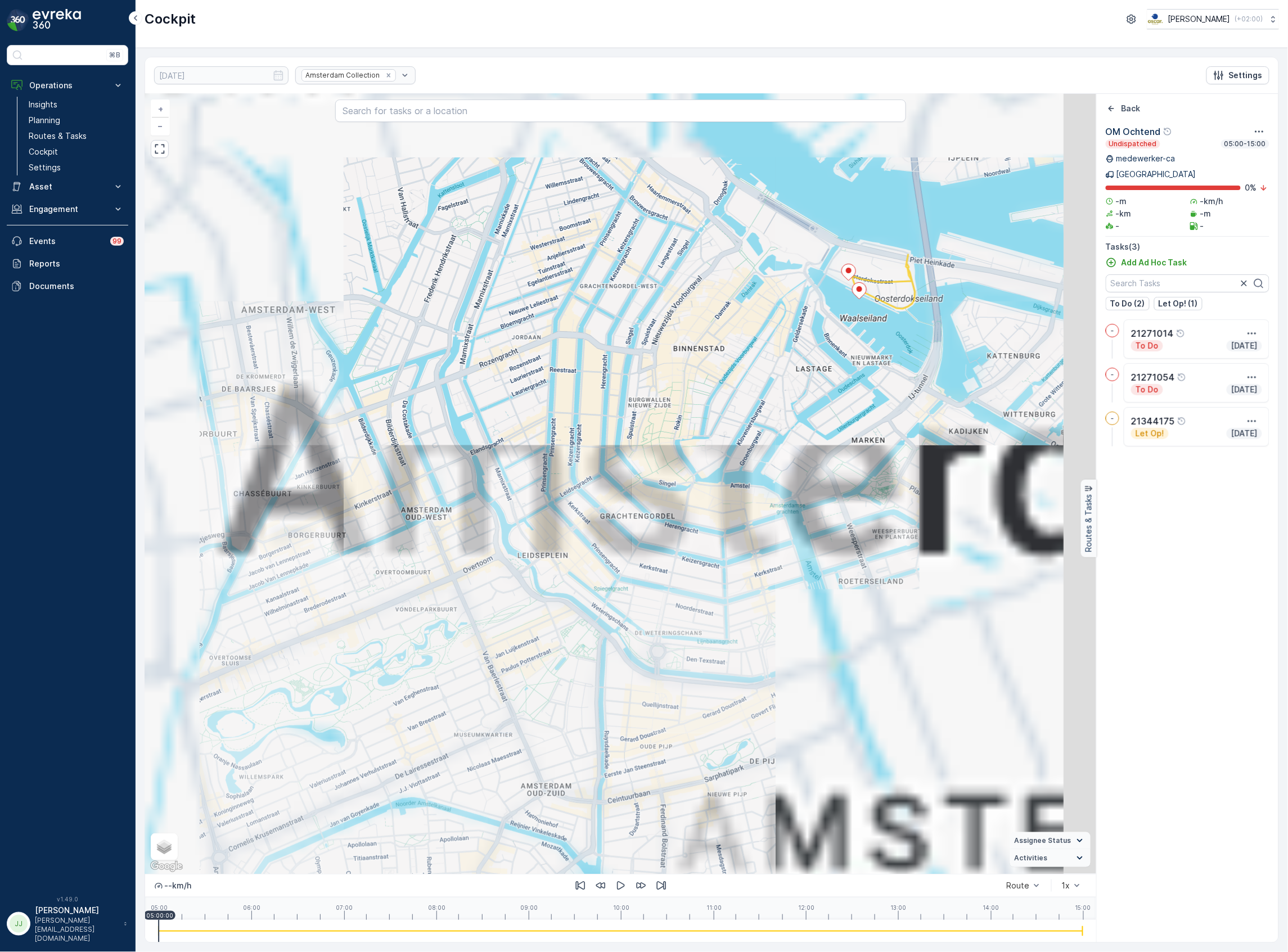
drag, startPoint x: 737, startPoint y: 377, endPoint x: 657, endPoint y: 498, distance: 145.1
click at [629, 543] on div "+ − Satellite Roadmap Terrain Hybrid Leaflet Keyboard shortcuts Map Data Map da…" at bounding box center [621, 484] width 951 height 780
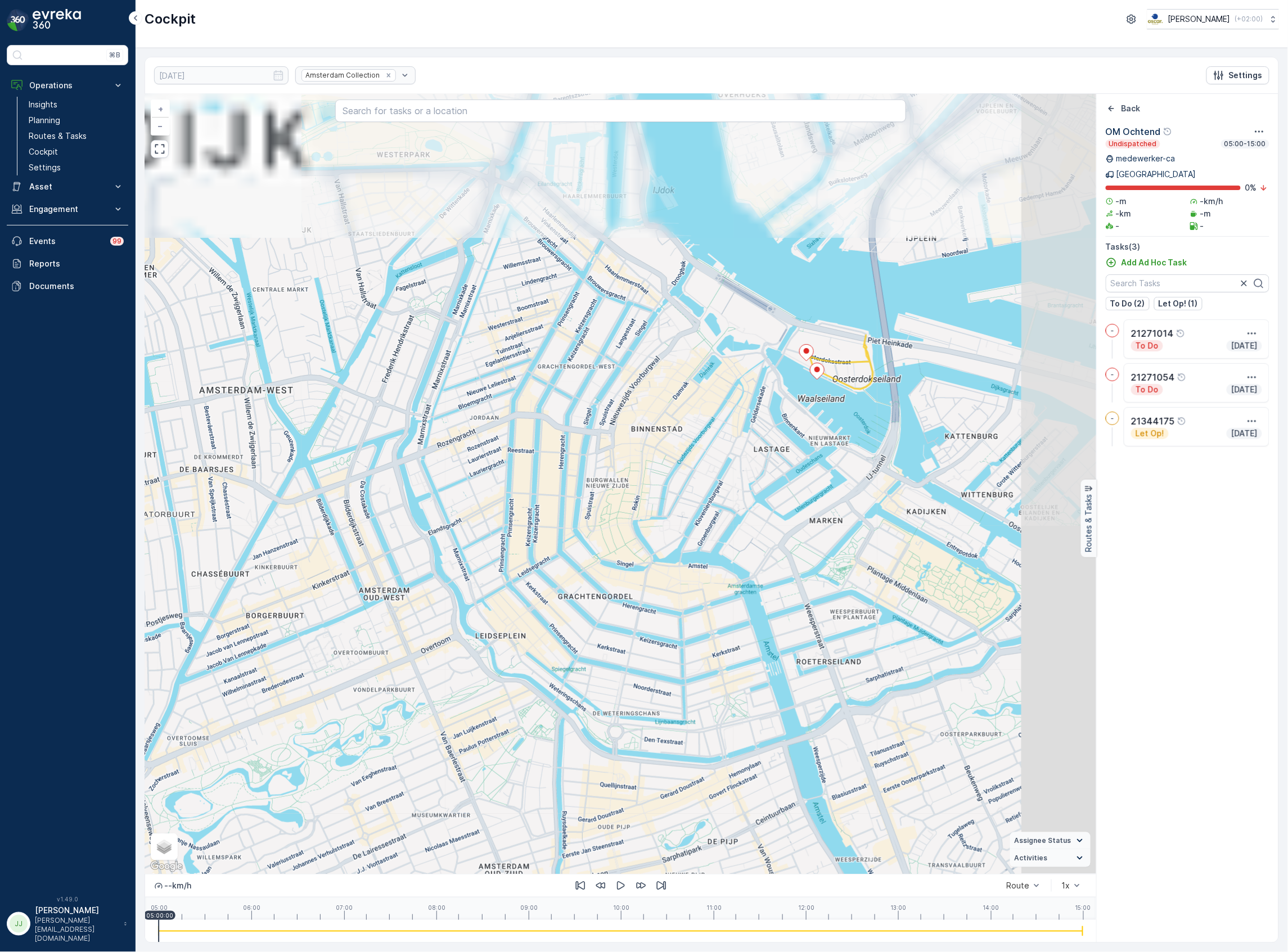
drag, startPoint x: 765, startPoint y: 366, endPoint x: 701, endPoint y: 491, distance: 140.4
click at [700, 493] on div "+ − Satellite Roadmap Terrain Hybrid Leaflet Keyboard shortcuts Map Data Map da…" at bounding box center [621, 484] width 951 height 780
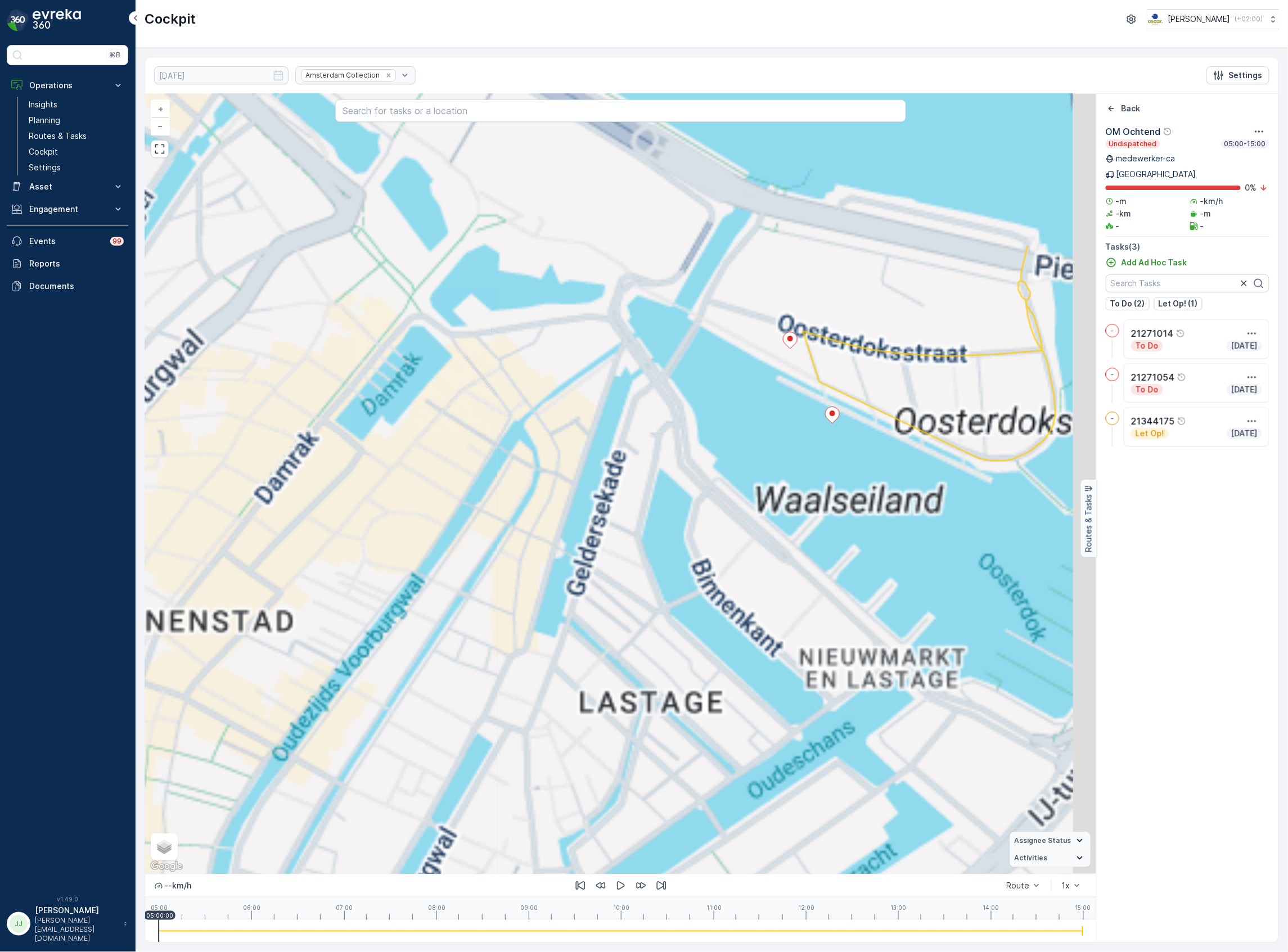
drag, startPoint x: 804, startPoint y: 413, endPoint x: 649, endPoint y: 523, distance: 190.1
click at [649, 523] on div "+ − Satellite Roadmap Terrain Hybrid Leaflet Keyboard shortcuts Map Data Map da…" at bounding box center [621, 484] width 951 height 780
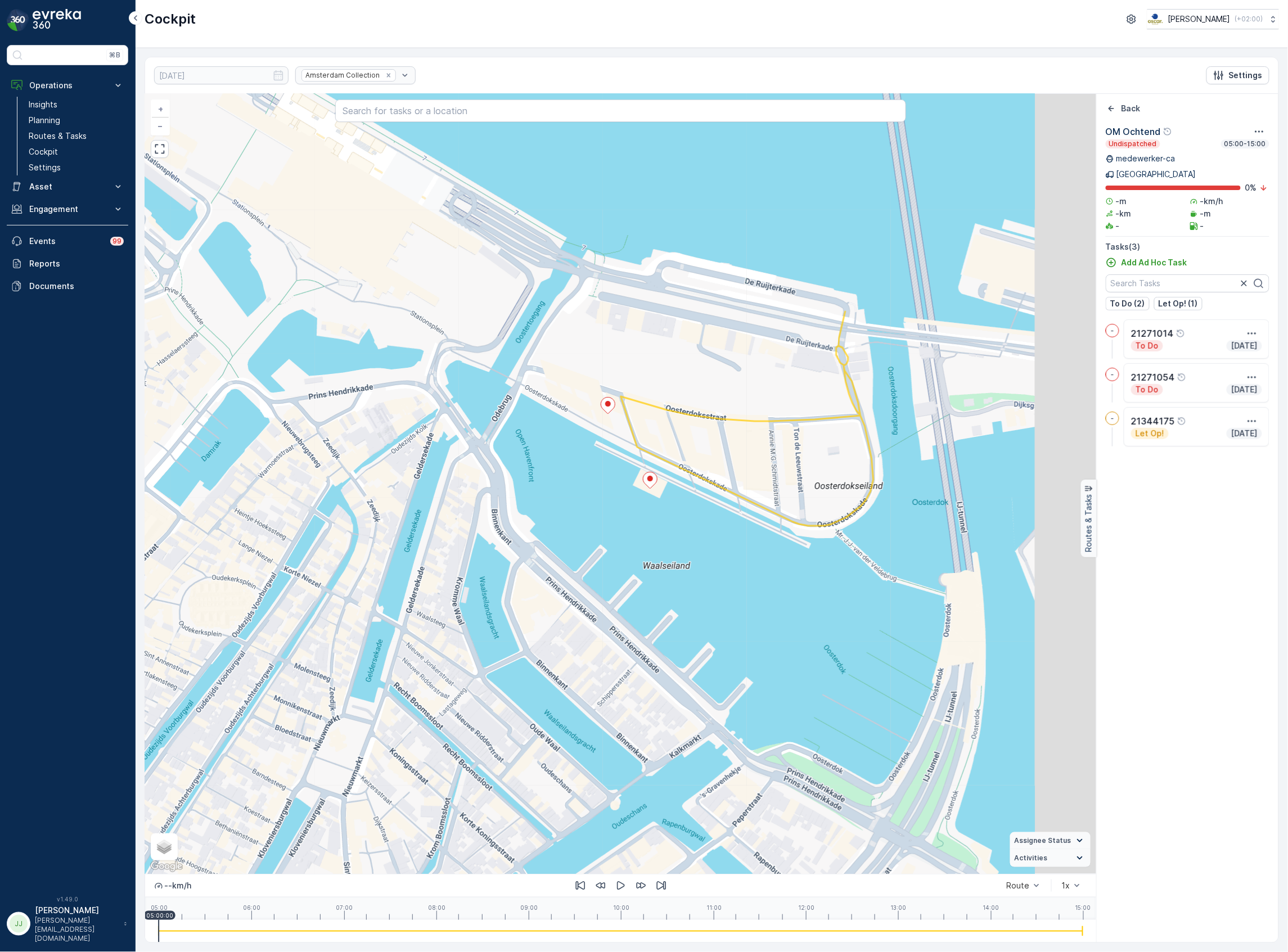
drag, startPoint x: 727, startPoint y: 513, endPoint x: 653, endPoint y: 507, distance: 74.2
click at [653, 507] on div "+ − Satellite Roadmap Terrain Hybrid Leaflet Keyboard shortcuts Map Data Map da…" at bounding box center [621, 484] width 951 height 780
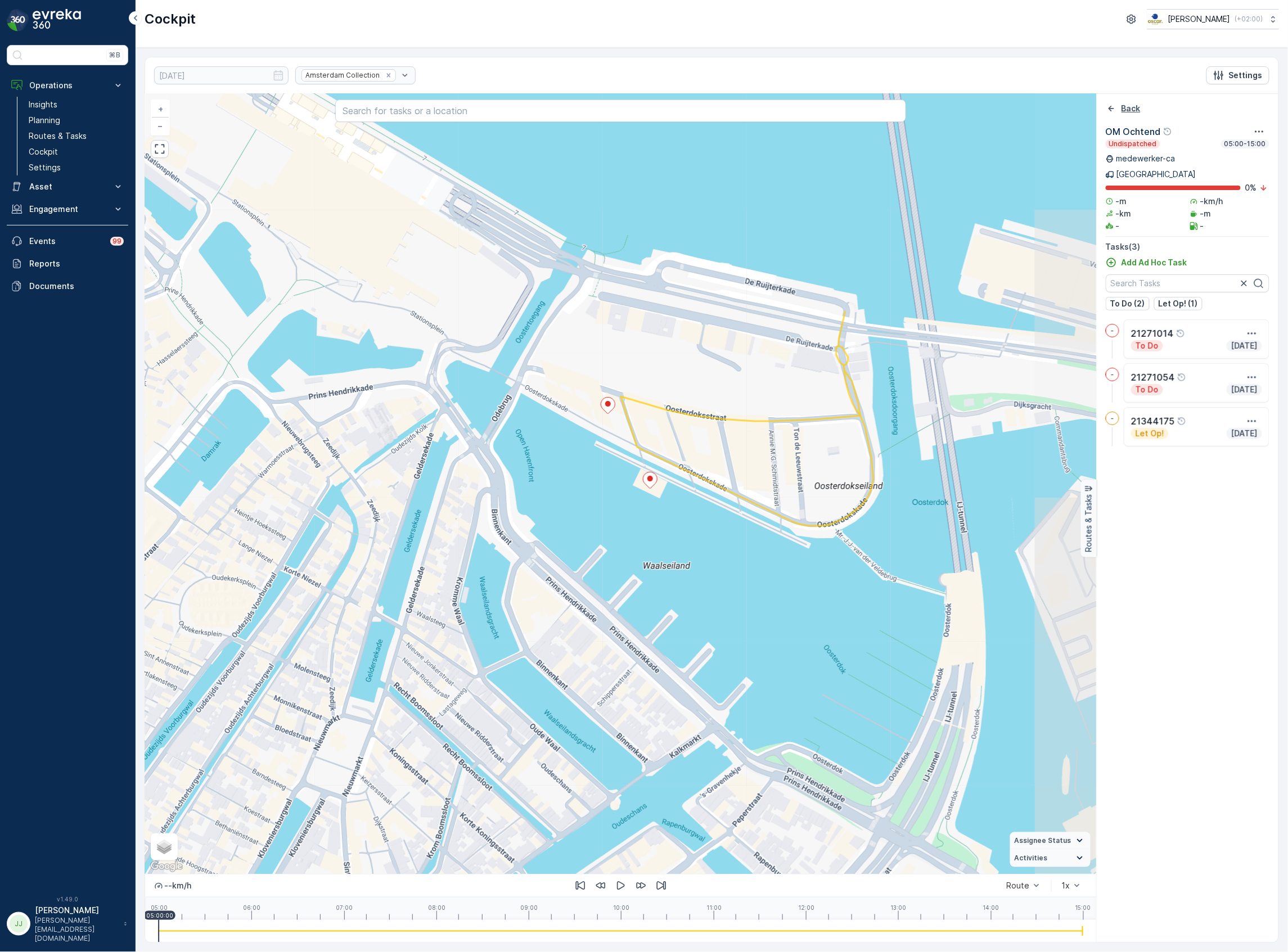
click at [1114, 113] on icon "Back" at bounding box center [1111, 108] width 11 height 11
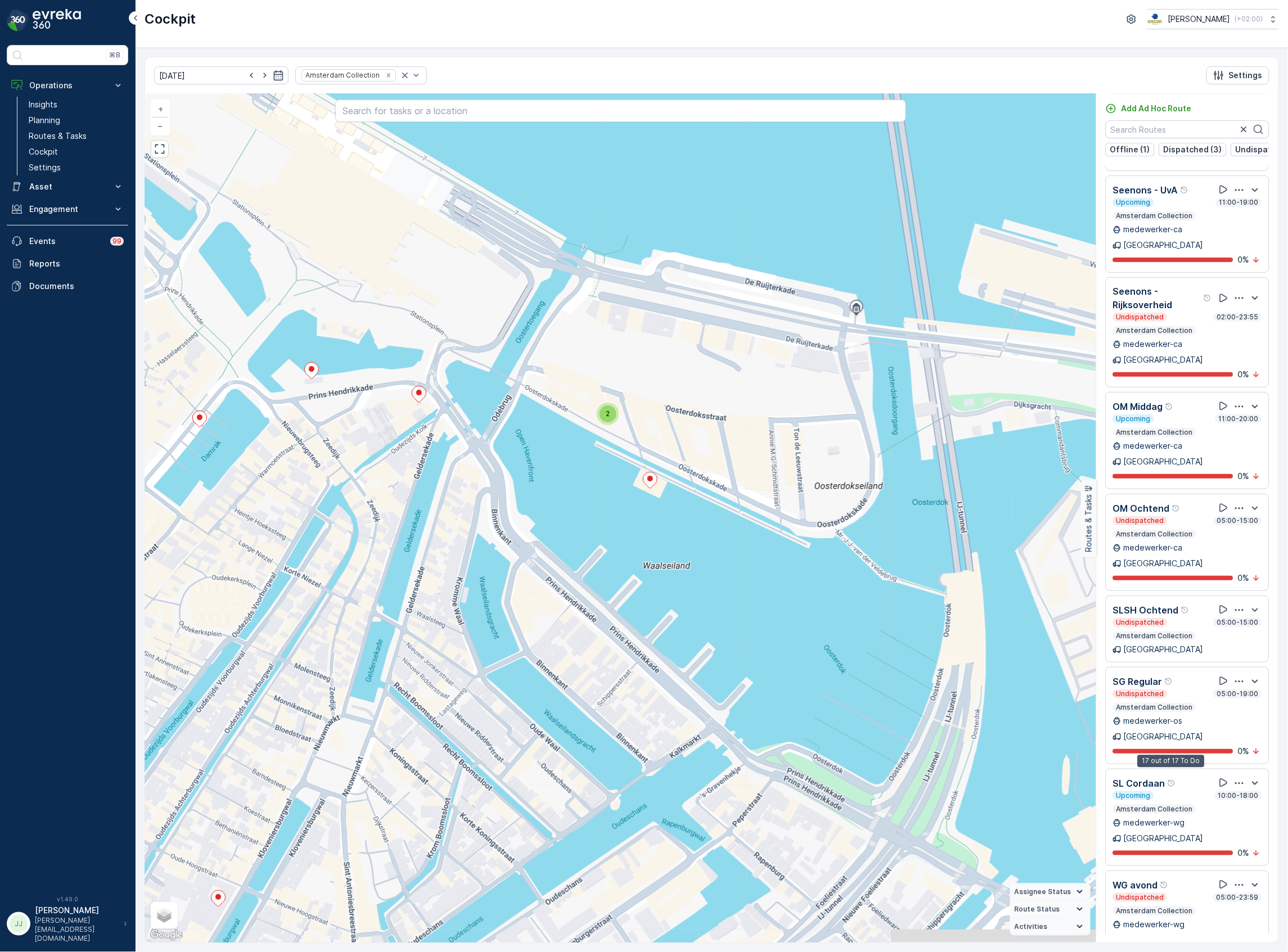
scroll to position [880, 0]
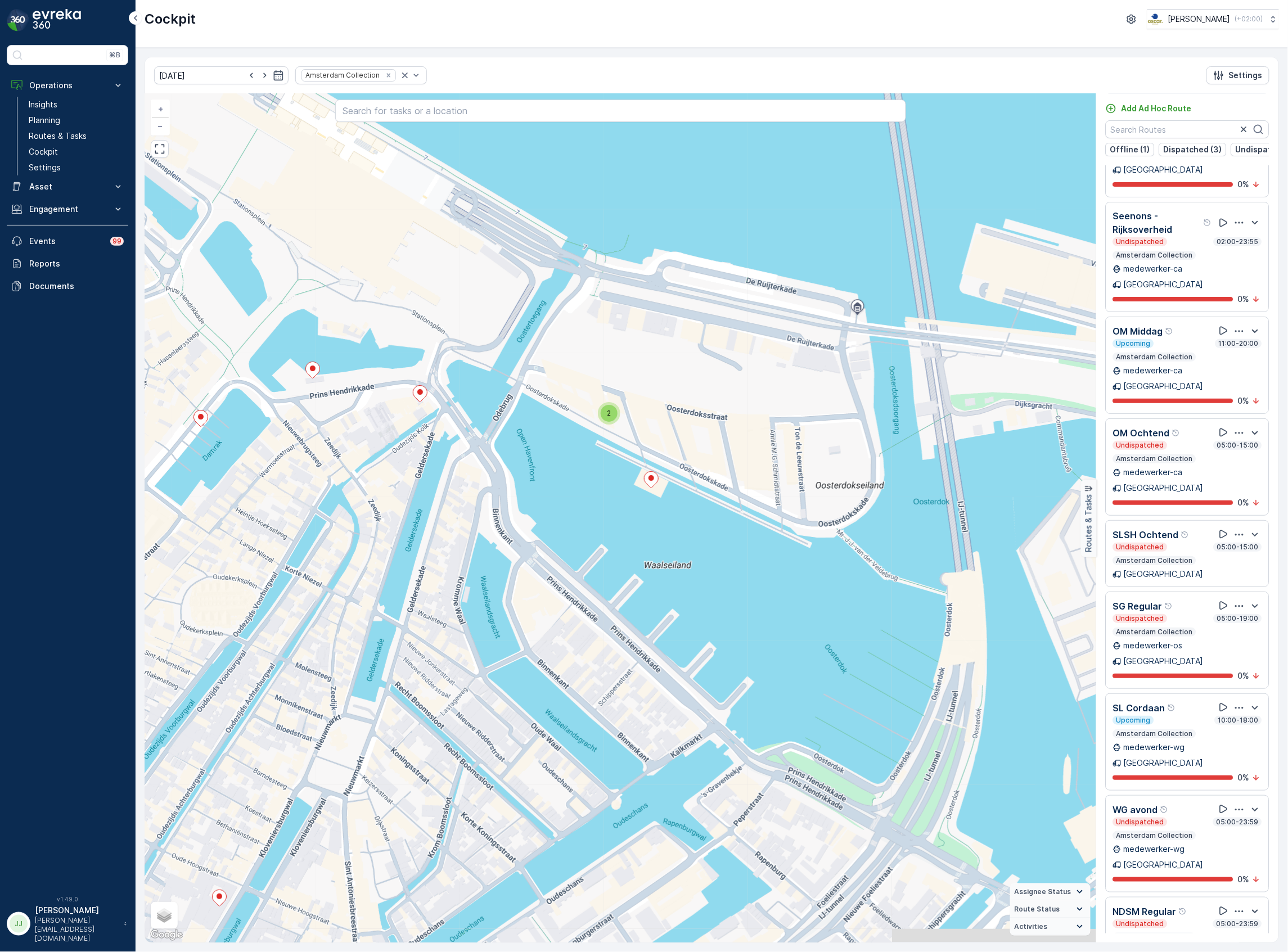
drag, startPoint x: 700, startPoint y: 481, endPoint x: 766, endPoint y: 467, distance: 67.5
click at [766, 467] on div "2 2 2 2 2 2 2 2 4 2 2 4 2 2 2 2 4 3 3 2 6 2 2 4 4 2 4 2 2 2 2 2 3 4 2 2 2 10 4 …" at bounding box center [621, 518] width 951 height 849
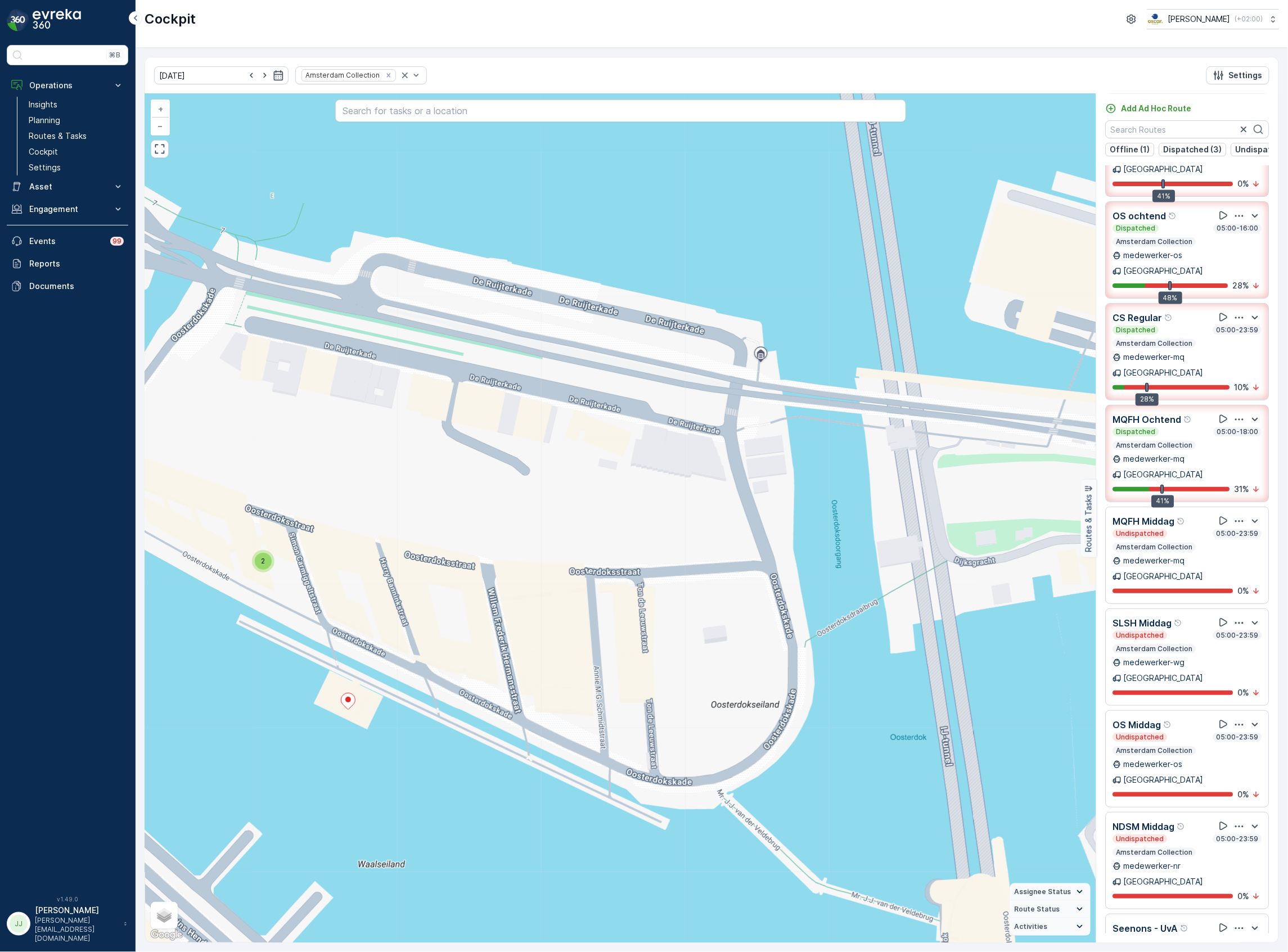
scroll to position [75, 0]
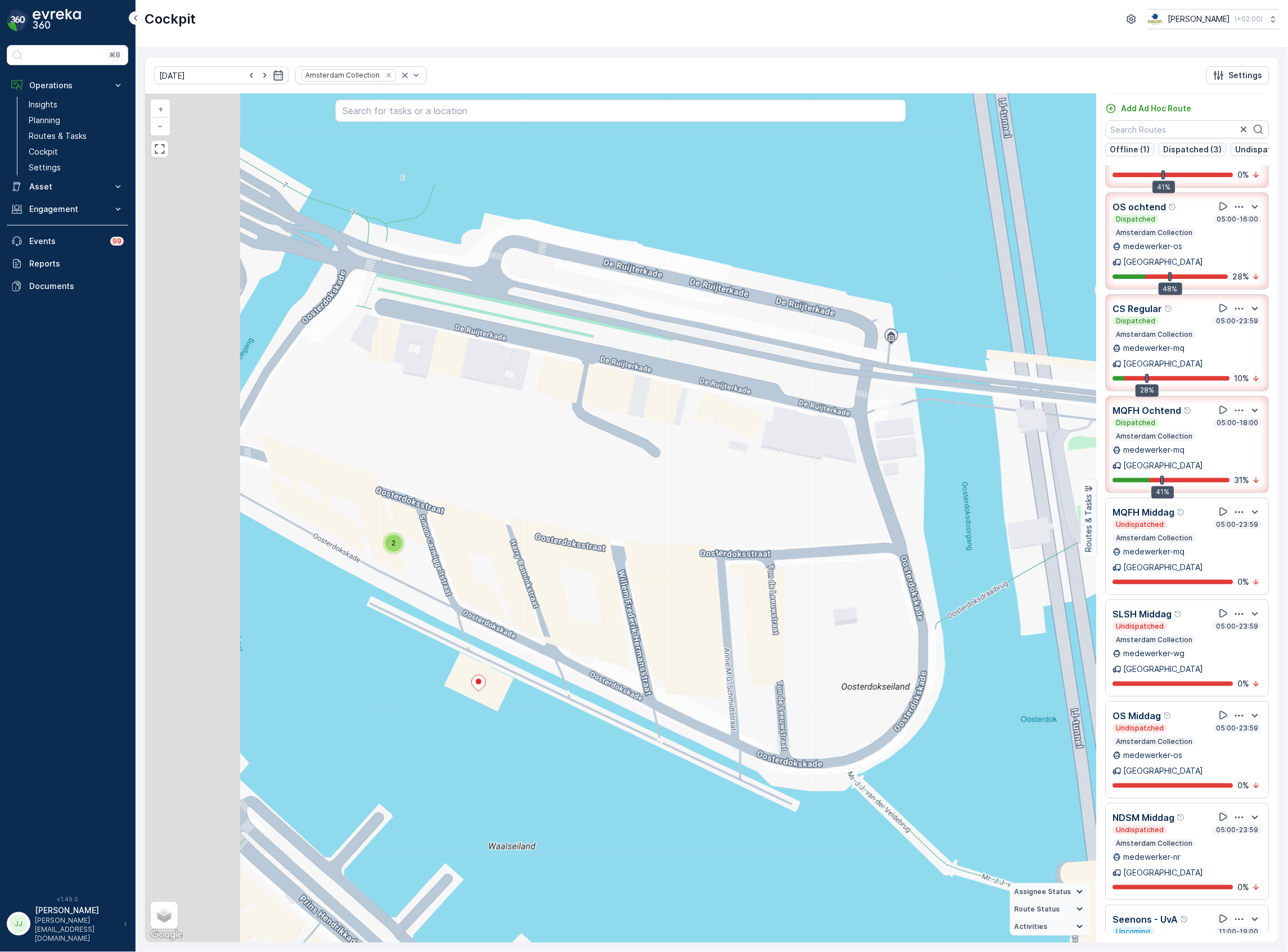
click at [512, 676] on div "2 2 2 2 2 2 2 3 2 2 2 2 2 2 2 4 2 2 2 2 2 2 2 3 2 2 2 2 2 2 2 2 2 2 3 2 7 4 2 2…" at bounding box center [621, 518] width 951 height 849
click at [392, 548] on span "2" at bounding box center [394, 543] width 4 height 9
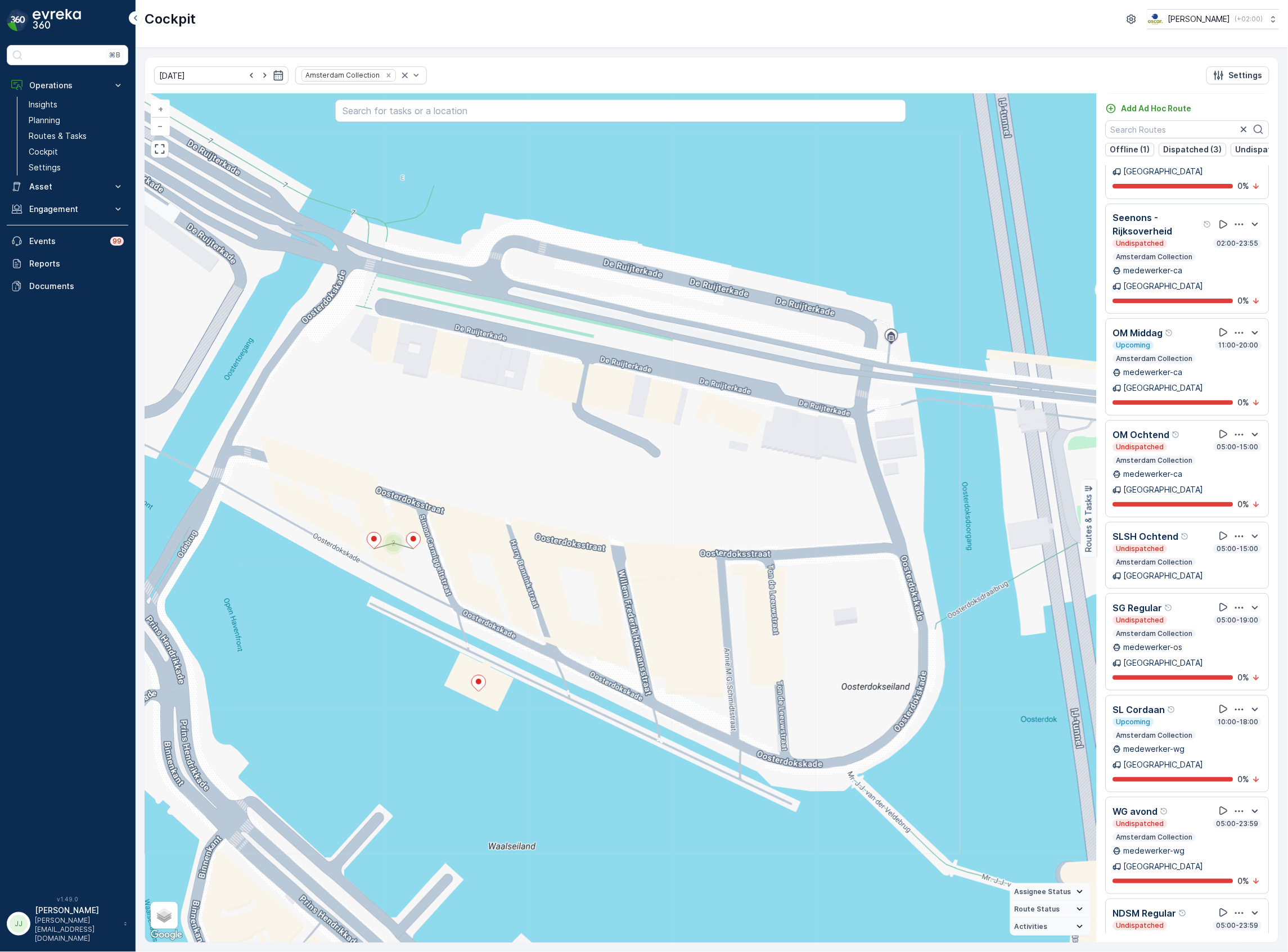
scroll to position [880, 0]
click at [773, 496] on div "2 2 2 2 2 2 2 3 2 2 2 2 2 2 2 4 2 2 2 2 2 2 2 3 2 2 2 2 2 2 2 2 2 2 3 2 7 4 2 2…" at bounding box center [621, 518] width 951 height 849
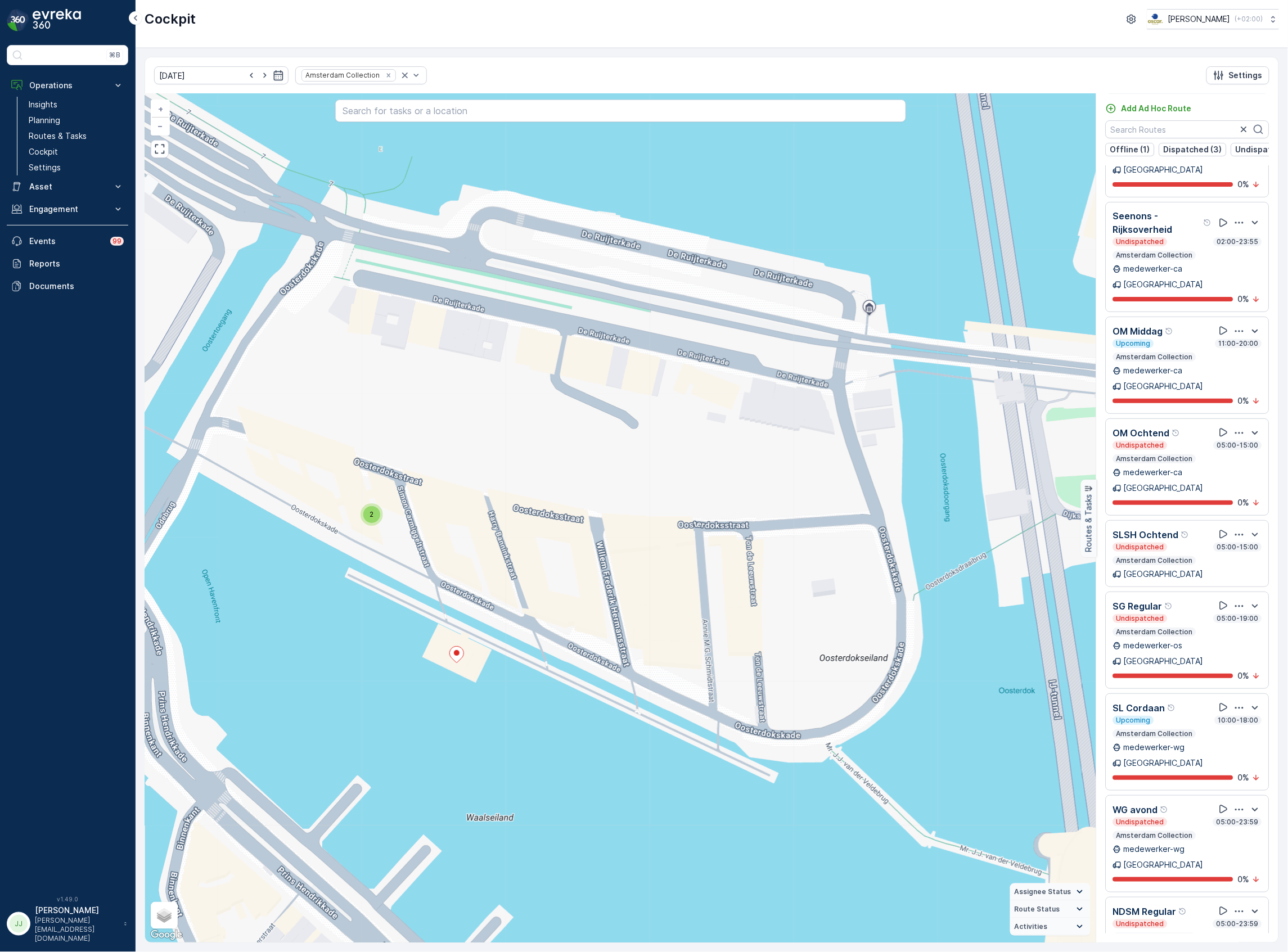
scroll to position [655, 0]
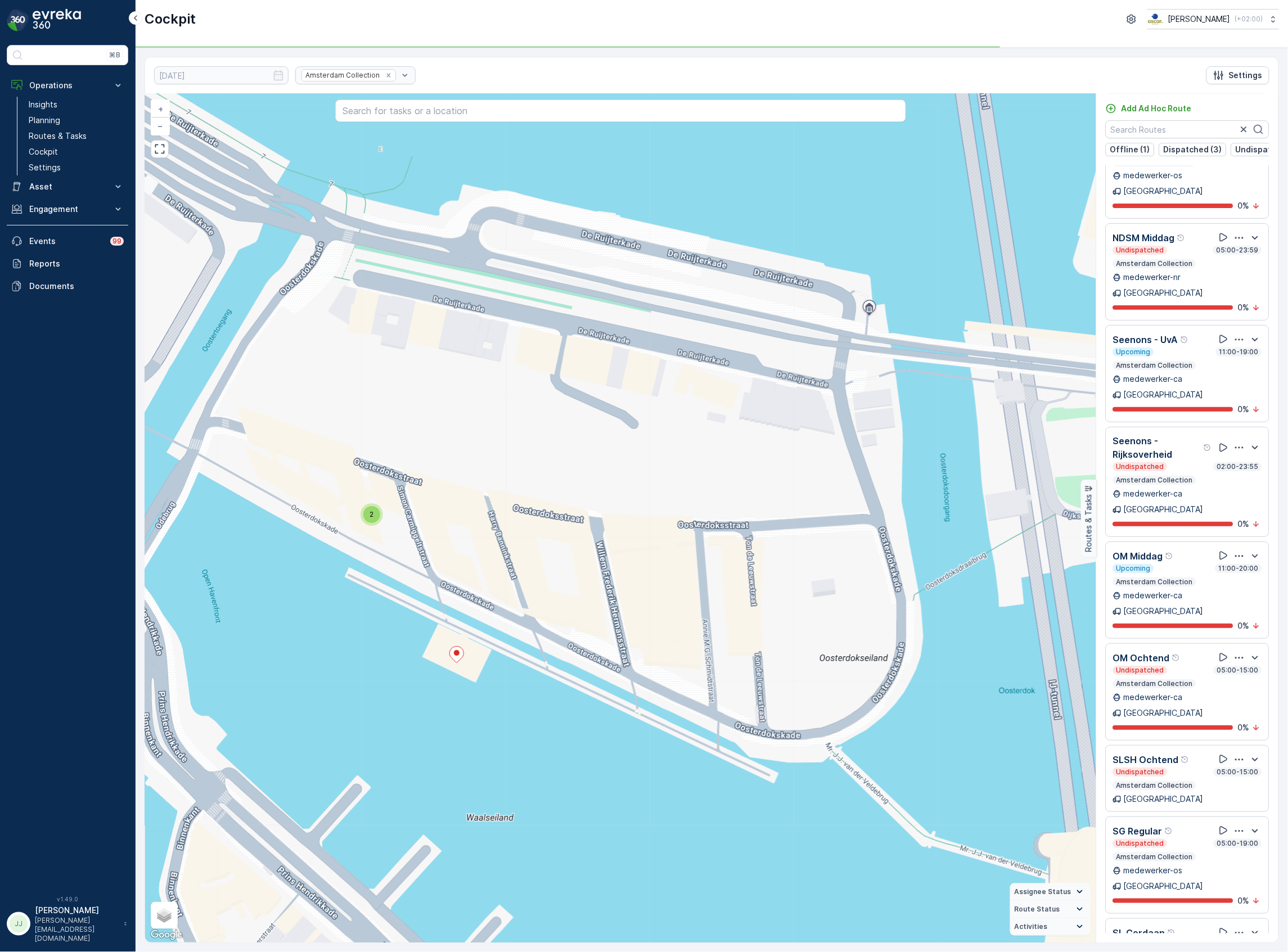
click at [495, 539] on div "2 2 2 2 2 2 2 3 2 2 2 2 2 2 2 4 2 2 2 2 2 2 2 3 2 2 2 2 2 2 2 2 2 2 3 2 7 4 2 2…" at bounding box center [621, 518] width 951 height 849
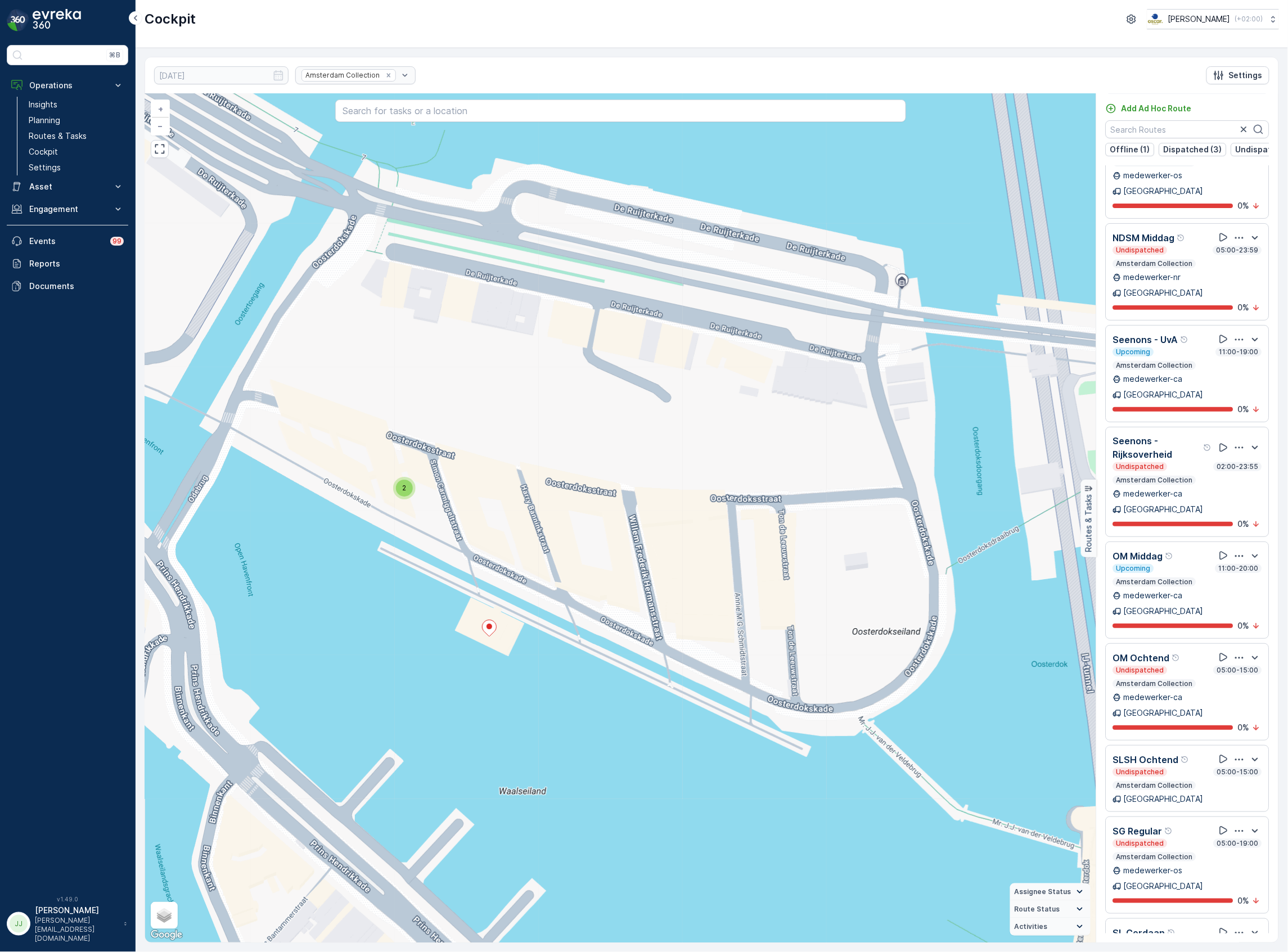
click at [370, 519] on div "2 2 2 2 2 2 2 3 2 2 2 2 2 2 2 4 2 2 2 2 2 2 2 3 2 2 2 2 2 2 2 2 2 2 3 2 7 4 2 2…" at bounding box center [621, 518] width 951 height 849
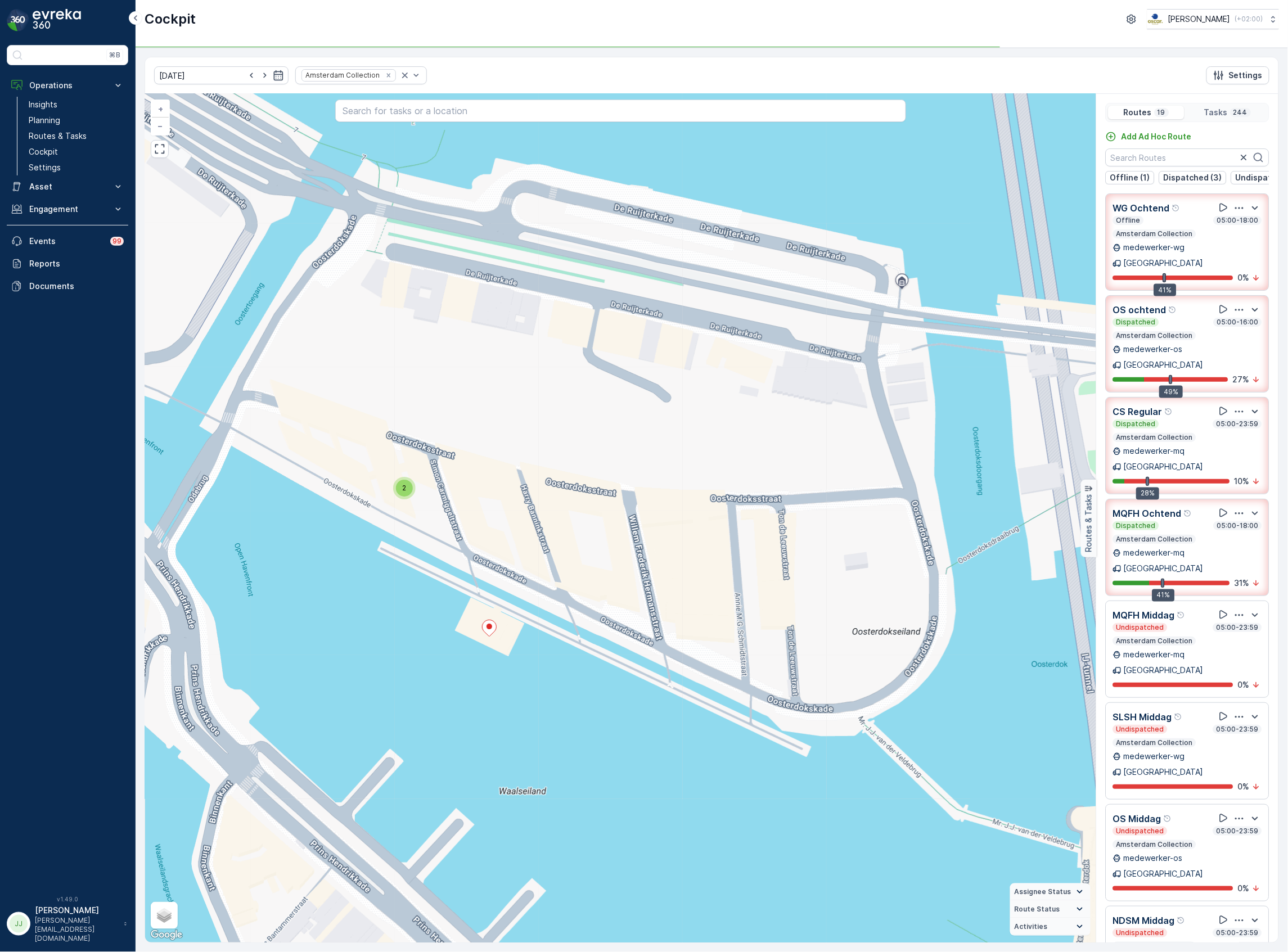
scroll to position [28, 0]
